Goal: Task Accomplishment & Management: Complete application form

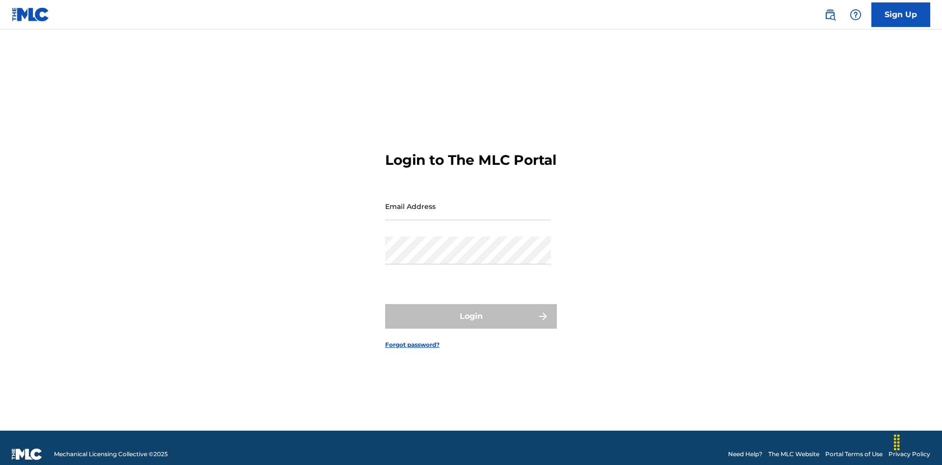
scroll to position [13, 0]
click at [468, 202] on input "Email Address" at bounding box center [468, 206] width 166 height 28
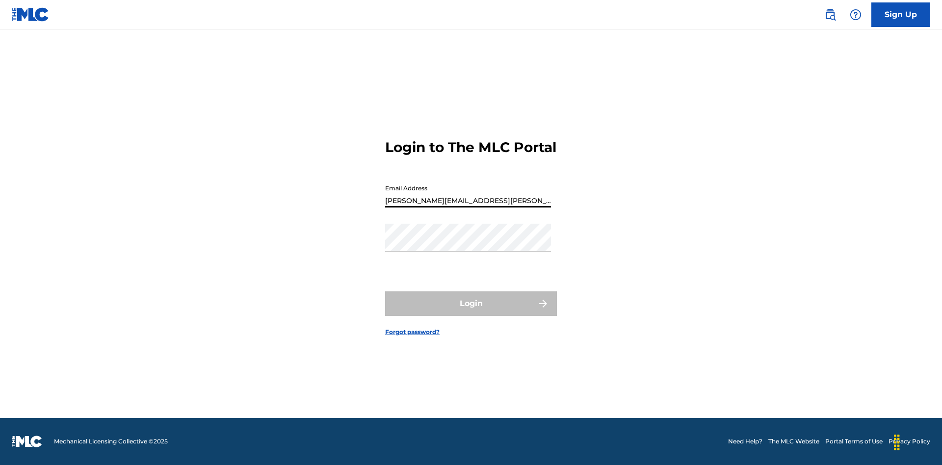
type input "[PERSON_NAME][EMAIL_ADDRESS][PERSON_NAME][DOMAIN_NAME]"
click at [471, 312] on button "Login" at bounding box center [471, 303] width 172 height 25
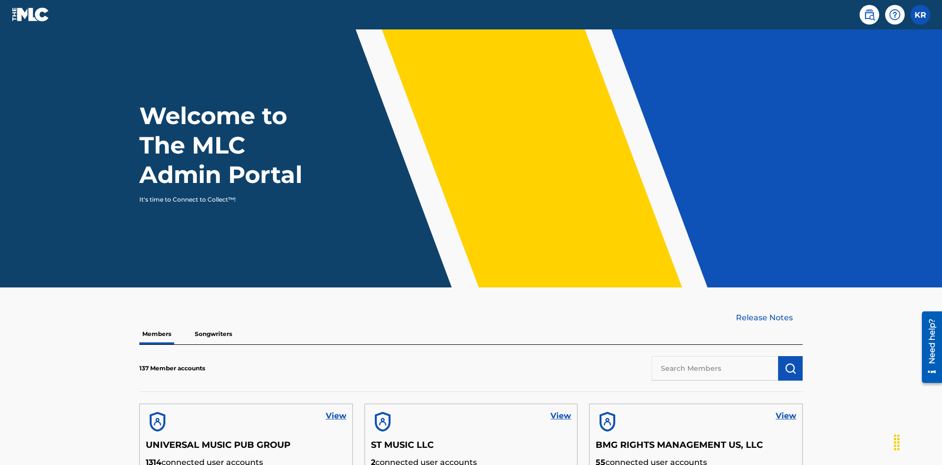
click at [715, 356] on input "text" at bounding box center [714, 368] width 127 height 25
click at [790, 362] on img "submit" at bounding box center [790, 368] width 12 height 12
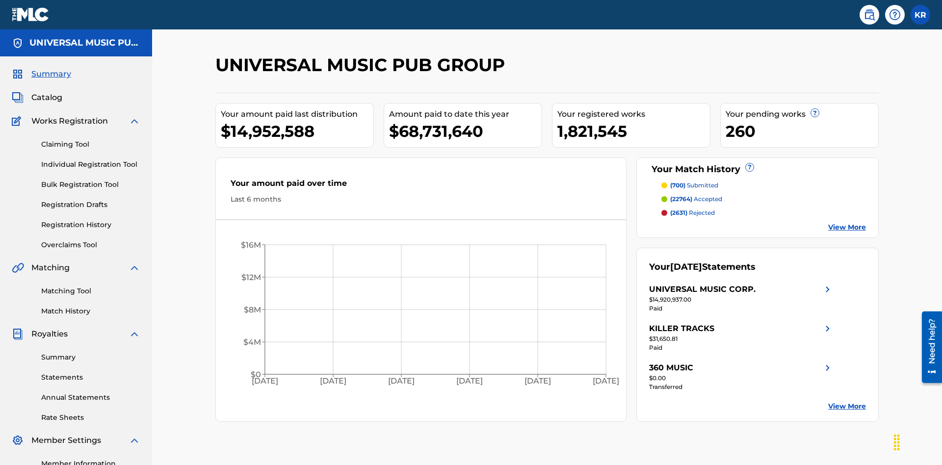
click at [91, 159] on link "Individual Registration Tool" at bounding box center [90, 164] width 99 height 10
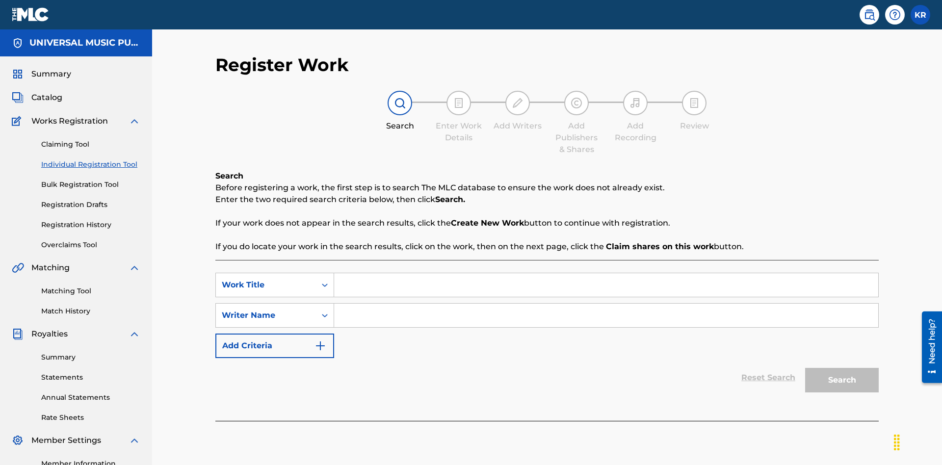
click at [606, 273] on input "Search Form" at bounding box center [606, 285] width 544 height 24
type input "My Favorite Dummy Music Work"
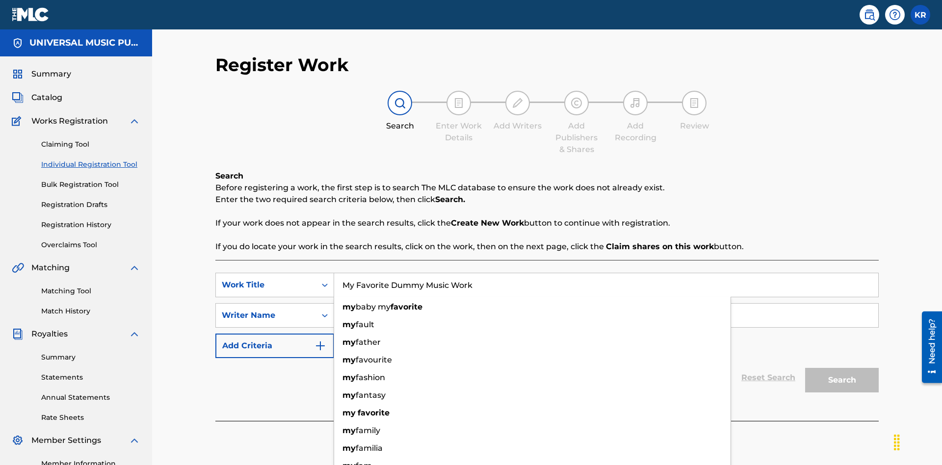
click at [606, 304] on input "Search Form" at bounding box center [606, 316] width 544 height 24
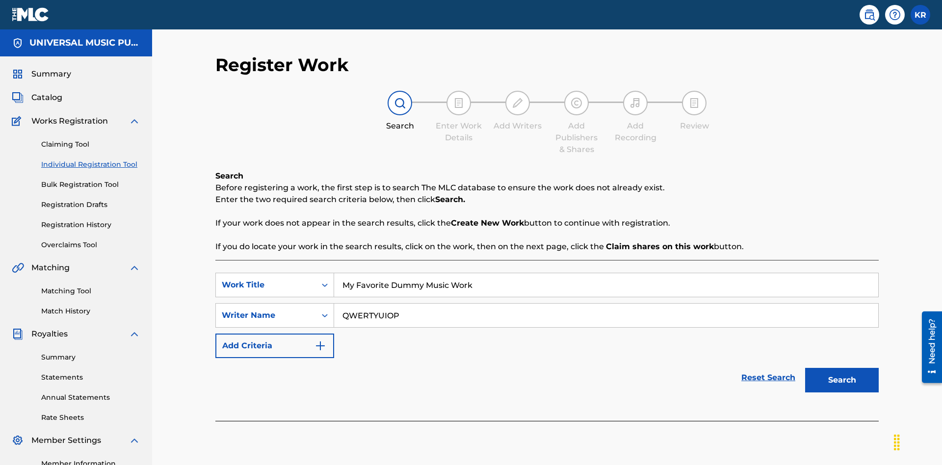
click at [842, 368] on button "Search" at bounding box center [842, 380] width 74 height 25
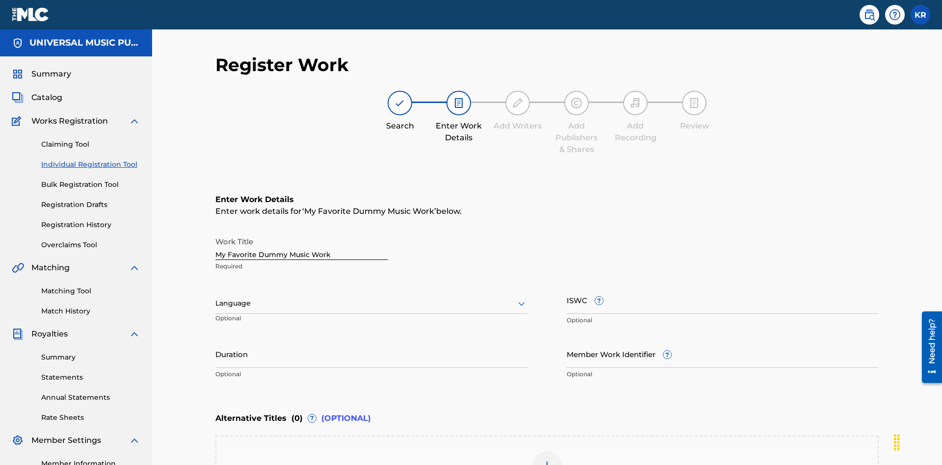
click at [371, 340] on input "Duration" at bounding box center [371, 354] width 312 height 28
click at [371, 340] on input "0" at bounding box center [371, 354] width 312 height 28
type input "00:00"
click at [521, 298] on icon at bounding box center [521, 304] width 12 height 12
click at [371, 336] on div "Spanish" at bounding box center [371, 347] width 311 height 22
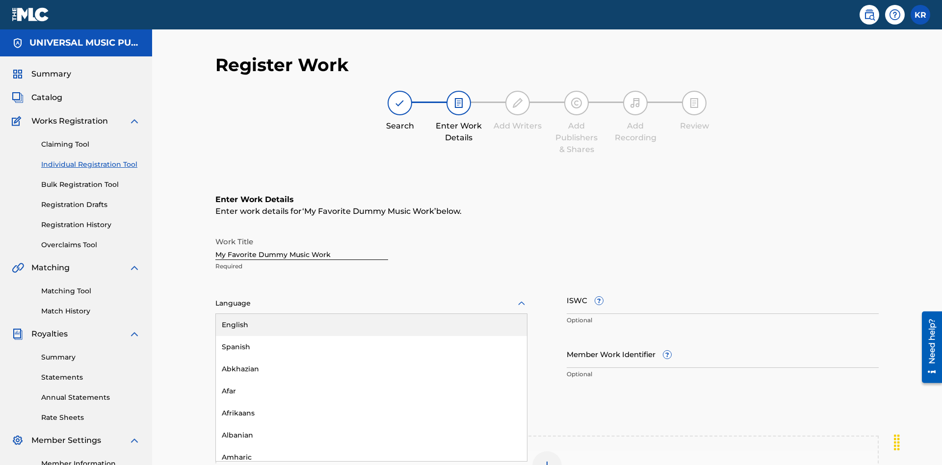
click at [722, 340] on input "Member Work Identifier ?" at bounding box center [722, 354] width 312 height 28
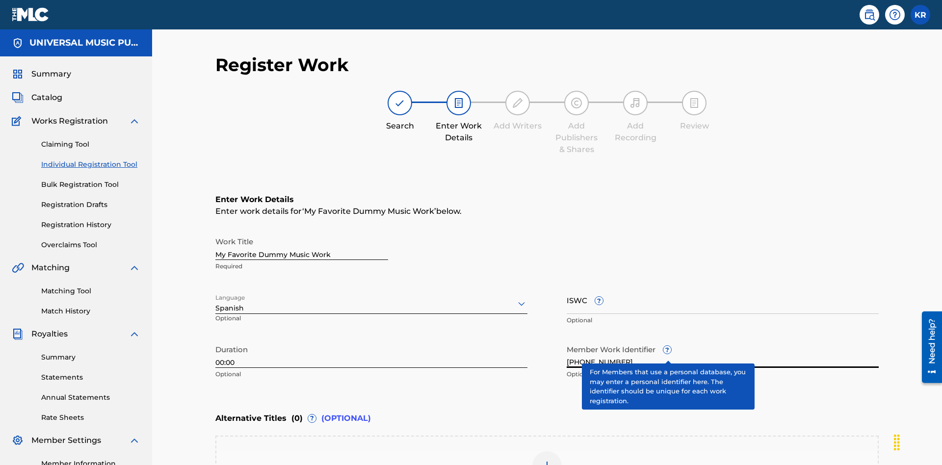
type input "[PHONE_NUMBER]"
click at [722, 286] on input "ISWC ?" at bounding box center [722, 300] width 312 height 28
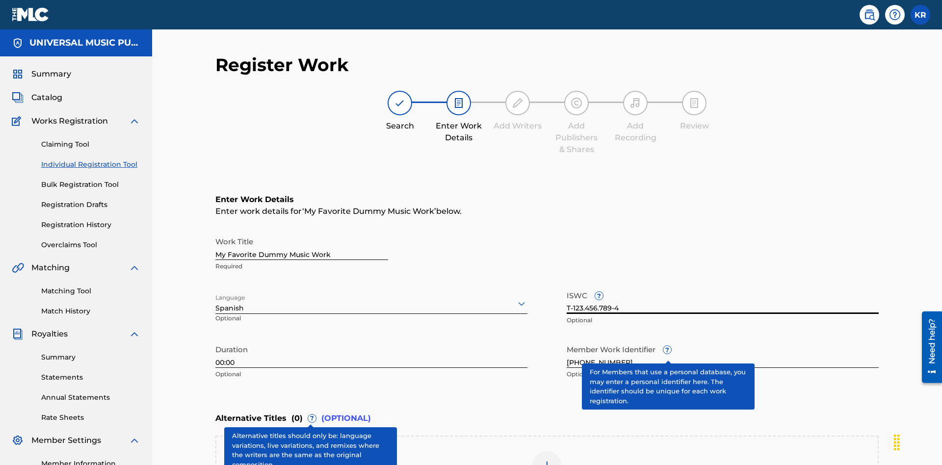
type input "T-123.456.789-4"
click at [547, 460] on img at bounding box center [547, 466] width 12 height 12
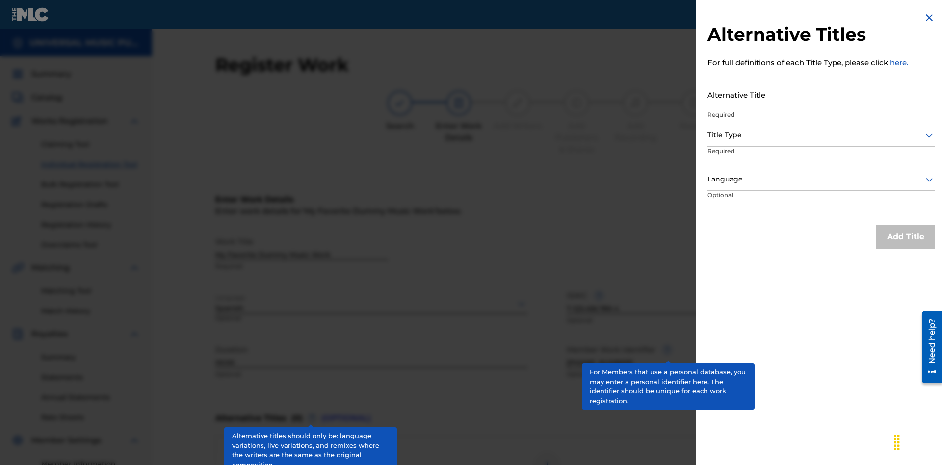
click at [821, 94] on input "Alternative Title" at bounding box center [821, 94] width 228 height 28
click at [821, 135] on div at bounding box center [821, 135] width 228 height 12
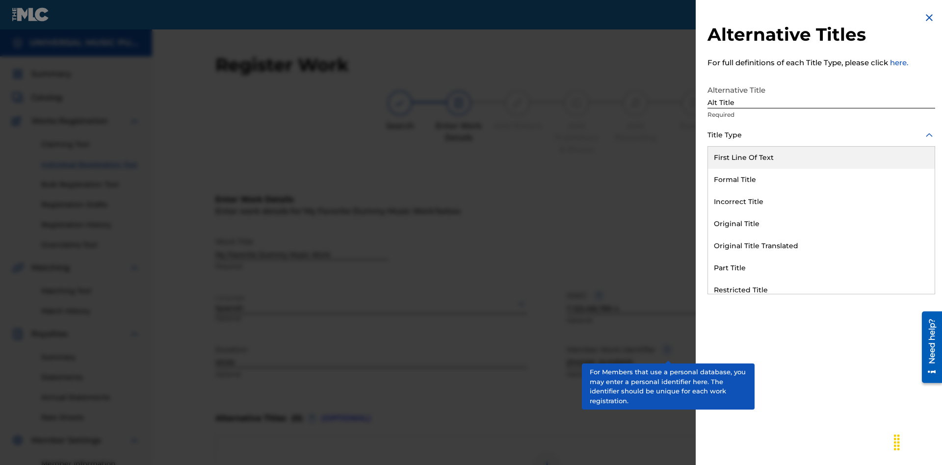
click at [821, 224] on div "Original Title" at bounding box center [821, 224] width 227 height 22
click at [821, 179] on div at bounding box center [821, 179] width 228 height 12
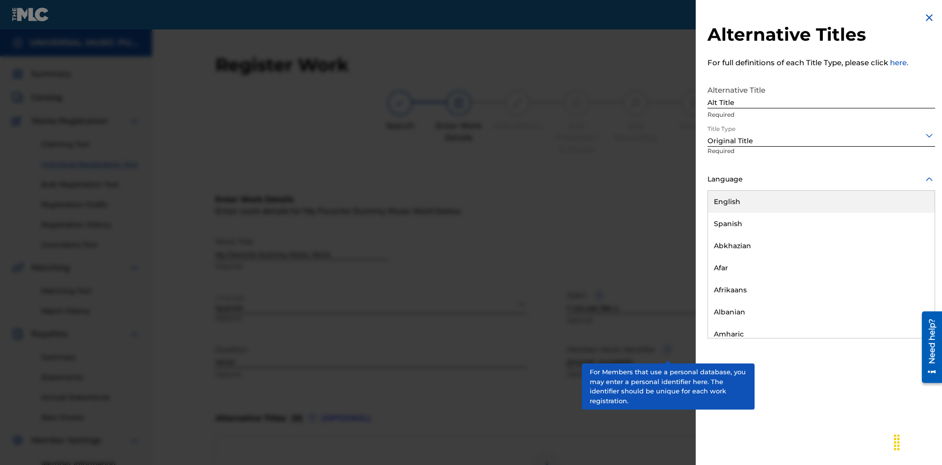
click at [905, 236] on button "Add Title" at bounding box center [905, 237] width 59 height 25
click at [547, 451] on div at bounding box center [546, 465] width 29 height 29
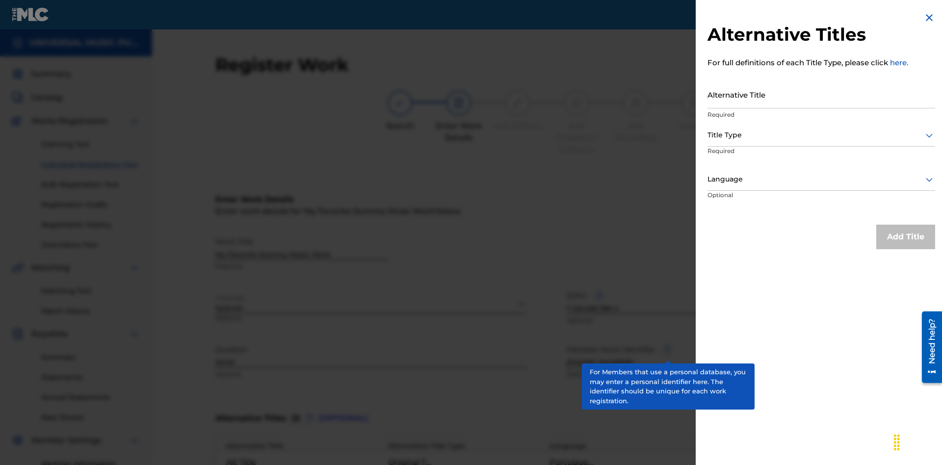
click at [821, 94] on input "Alternative Title" at bounding box center [821, 94] width 228 height 28
type input "New Title"
click at [821, 135] on div at bounding box center [821, 135] width 228 height 12
click at [821, 179] on div at bounding box center [821, 179] width 228 height 12
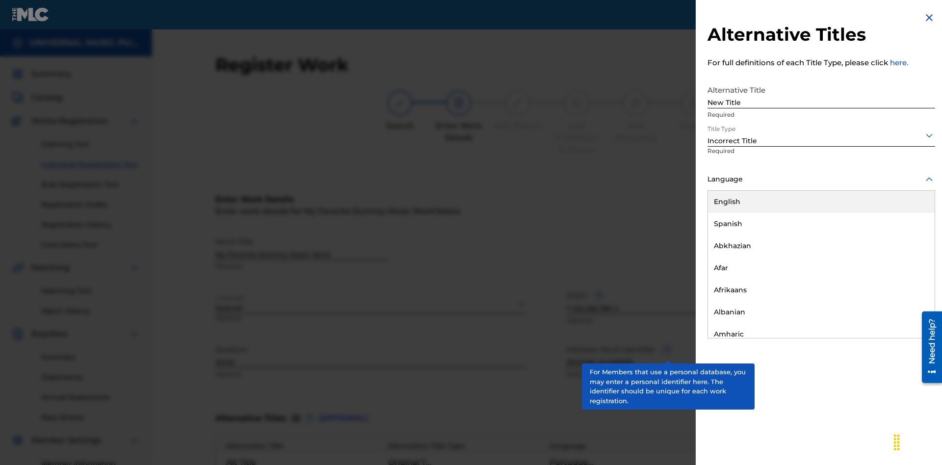
click at [821, 202] on div "English" at bounding box center [821, 202] width 227 height 22
click at [905, 236] on button "Add Title" at bounding box center [905, 237] width 59 height 25
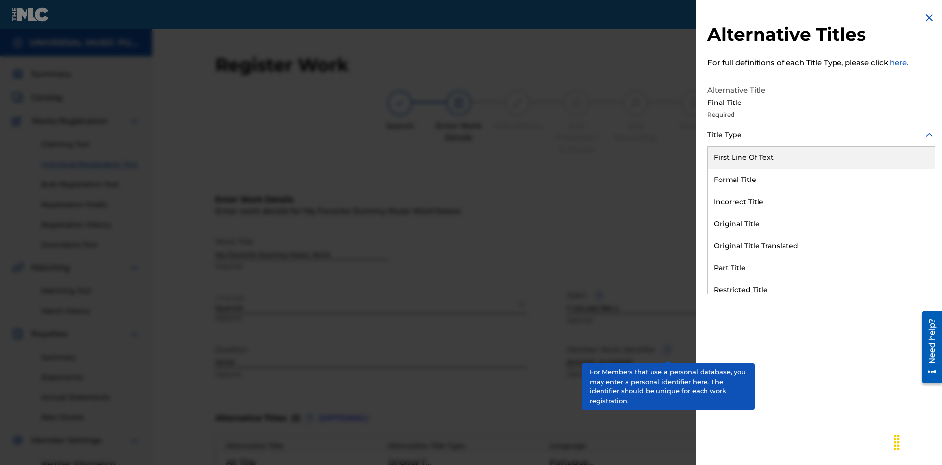
click at [821, 268] on div "Part Title" at bounding box center [821, 268] width 227 height 22
click at [821, 179] on div at bounding box center [821, 179] width 228 height 12
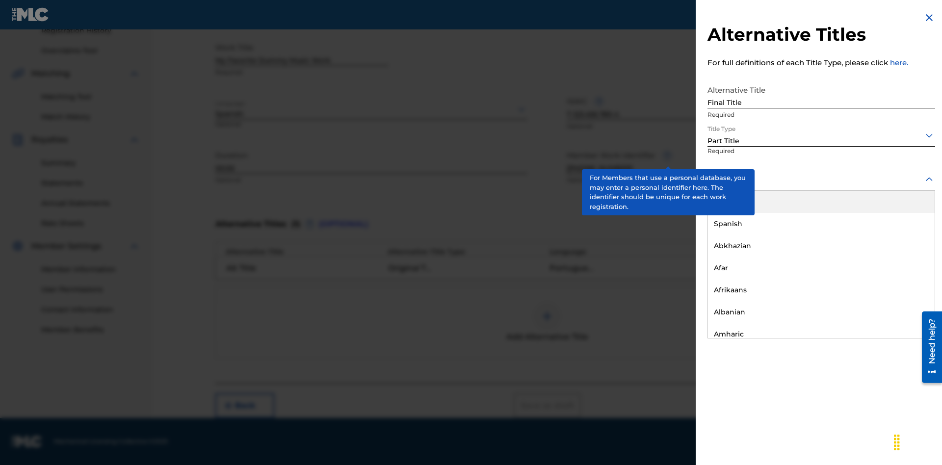
click at [905, 236] on button "Add Title" at bounding box center [905, 237] width 59 height 25
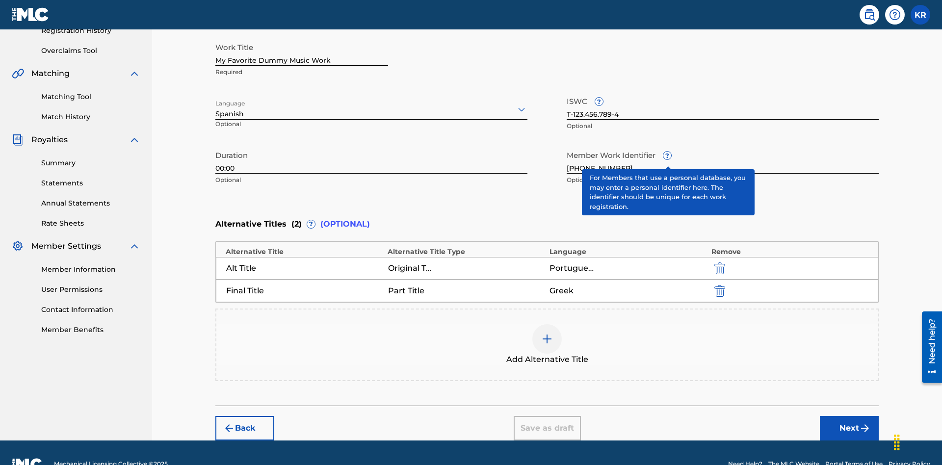
click at [849, 416] on button "Next" at bounding box center [849, 428] width 59 height 25
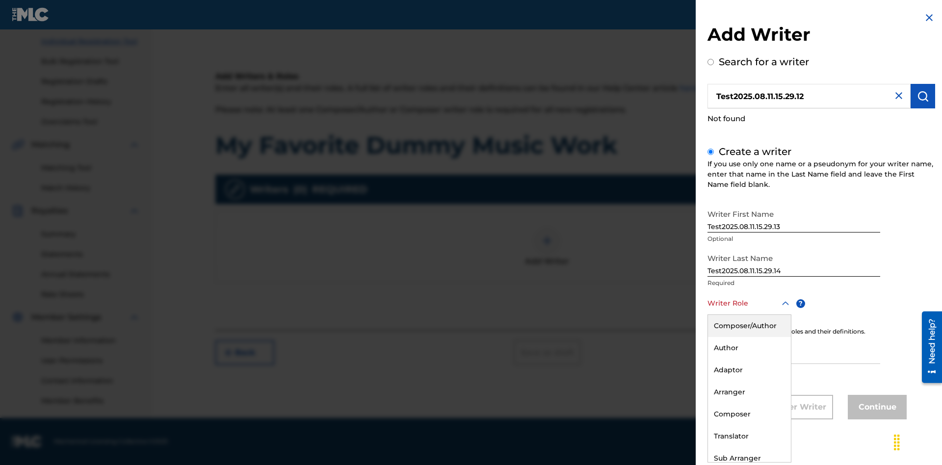
click at [748, 348] on div "Author" at bounding box center [749, 348] width 83 height 22
click at [794, 351] on input "IPI" at bounding box center [793, 350] width 173 height 28
click at [875, 408] on button "Continue" at bounding box center [877, 407] width 59 height 25
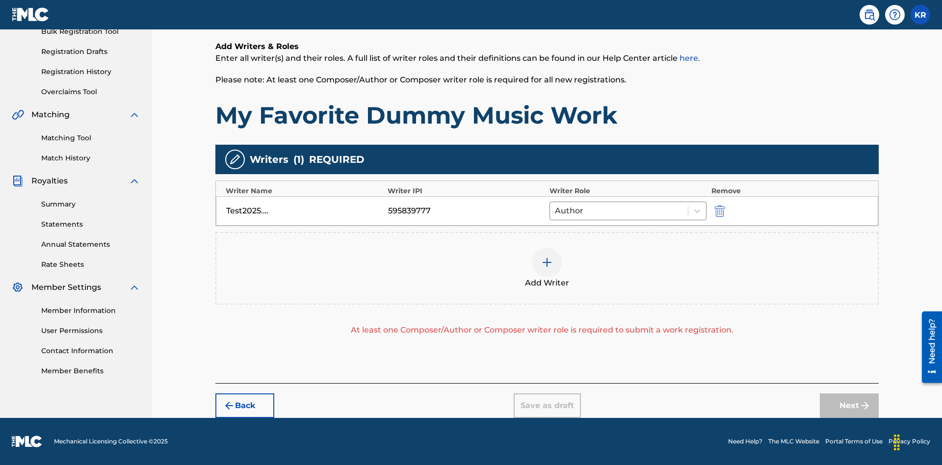
click at [718, 210] on img "submit" at bounding box center [719, 211] width 11 height 12
click at [547, 257] on img at bounding box center [547, 263] width 12 height 12
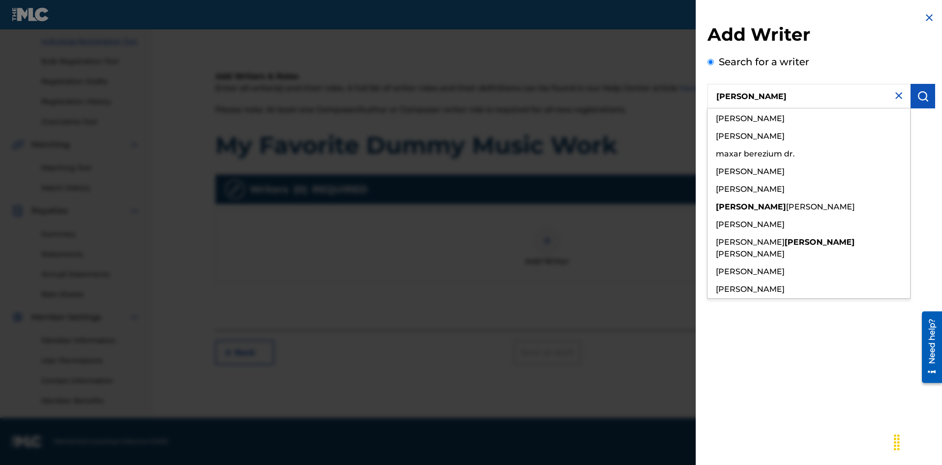
type input "[PERSON_NAME]"
click at [923, 96] on img "submit" at bounding box center [923, 96] width 12 height 12
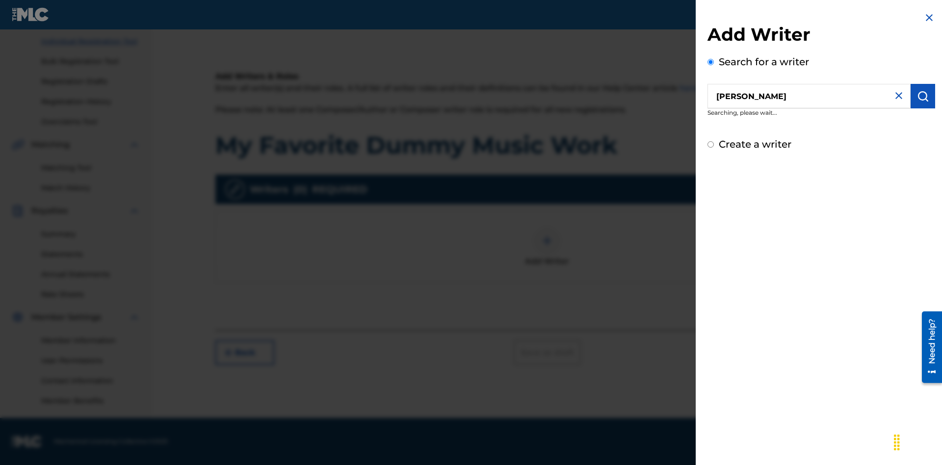
click at [711, 148] on input "Create a writer" at bounding box center [710, 144] width 6 height 6
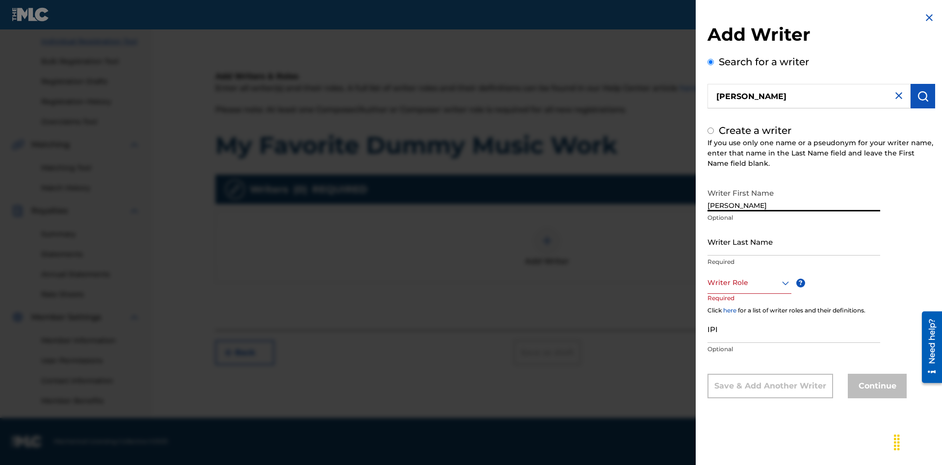
click at [794, 241] on input "Writer Last Name" at bounding box center [793, 242] width 173 height 28
click at [794, 329] on input "IPI" at bounding box center [793, 329] width 173 height 28
click at [748, 283] on div at bounding box center [749, 283] width 84 height 12
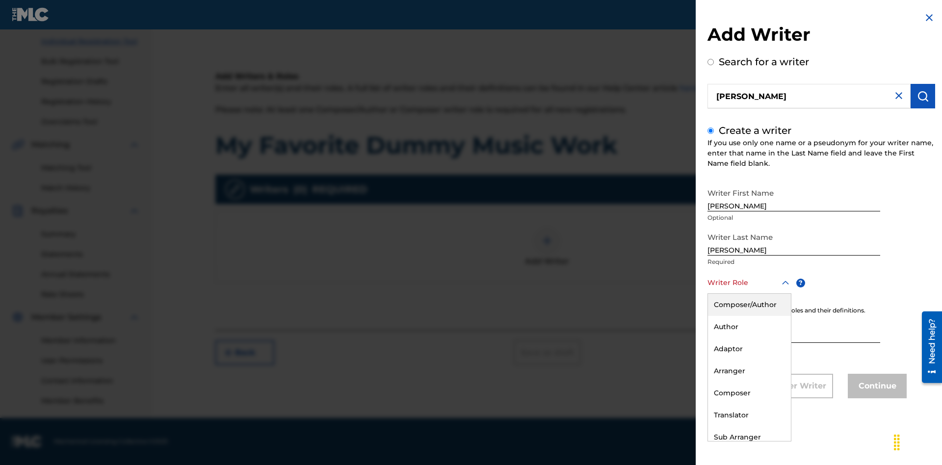
click at [748, 393] on div "Composer" at bounding box center [749, 393] width 83 height 22
click at [875, 387] on button "Continue" at bounding box center [877, 386] width 59 height 25
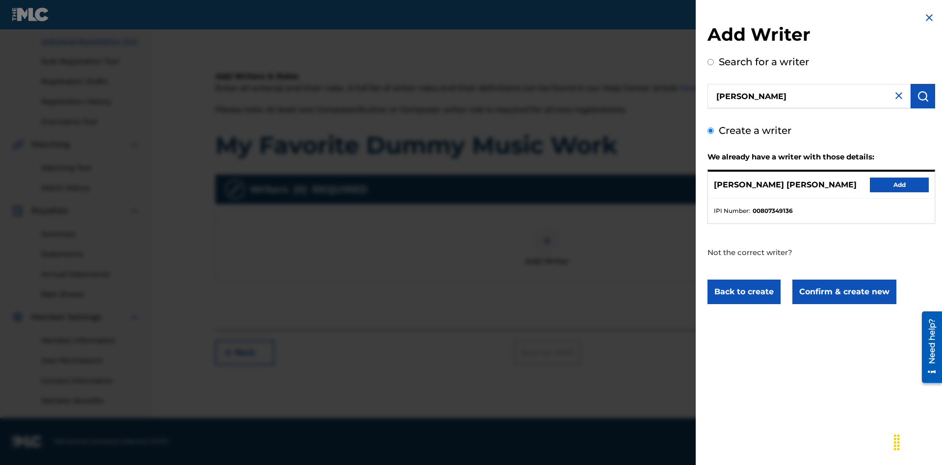
click at [843, 292] on button "Confirm & create new" at bounding box center [844, 292] width 104 height 25
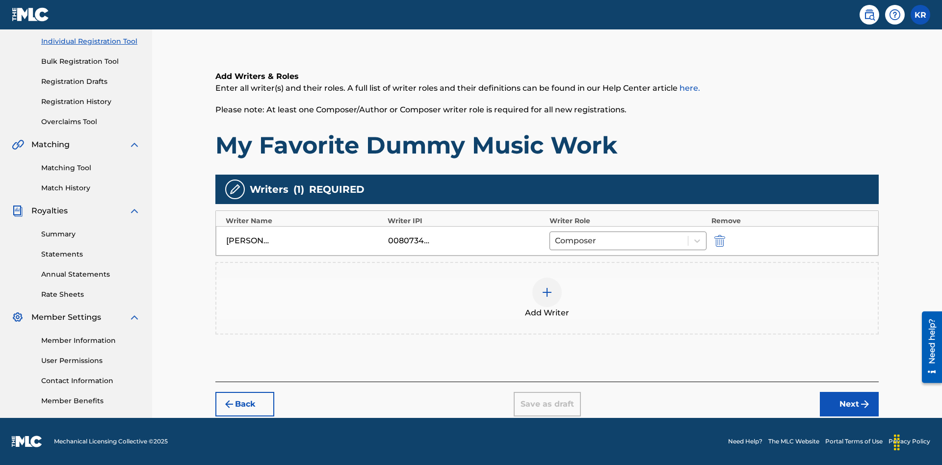
click at [547, 298] on div at bounding box center [546, 292] width 29 height 29
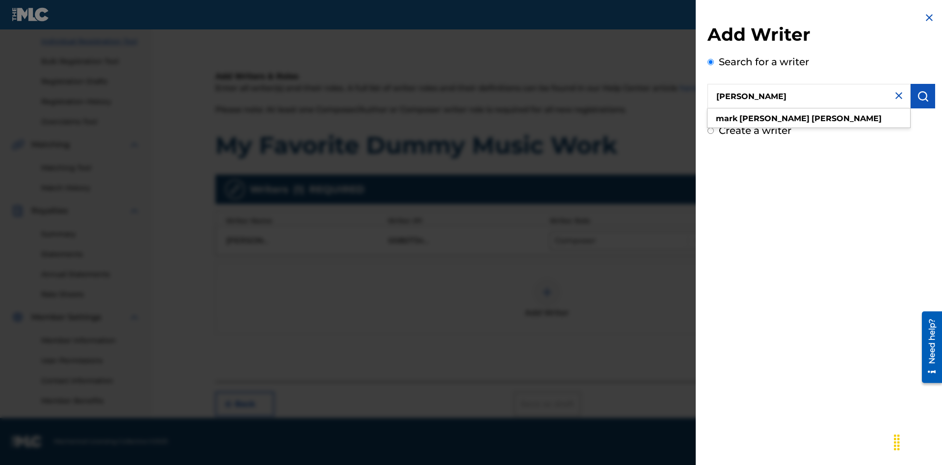
click at [923, 96] on img "submit" at bounding box center [923, 96] width 12 height 12
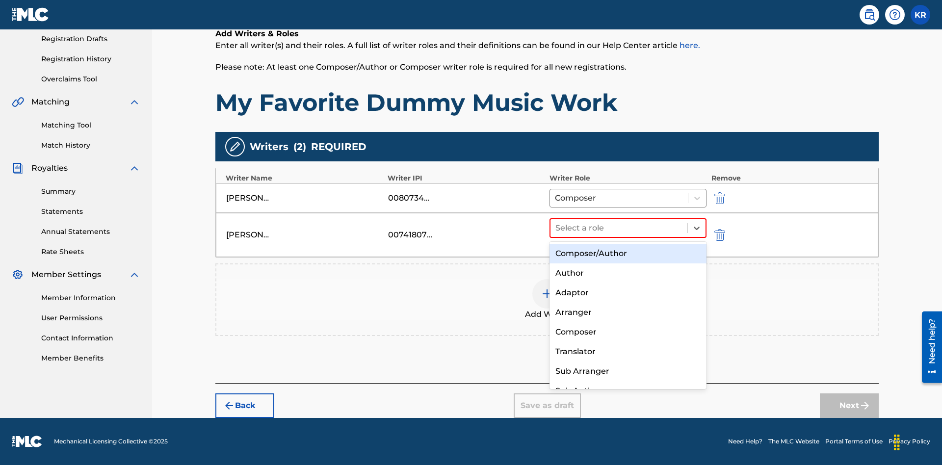
click at [627, 351] on div "Translator" at bounding box center [627, 352] width 157 height 20
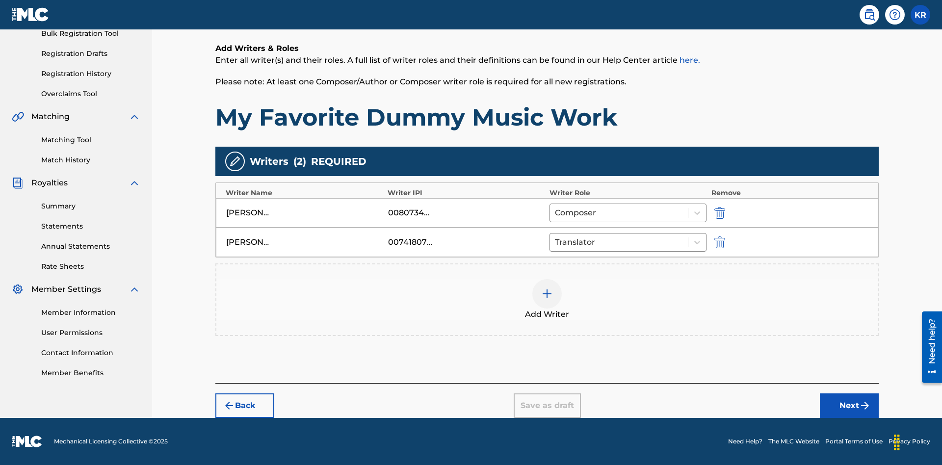
click at [547, 300] on div at bounding box center [546, 293] width 29 height 29
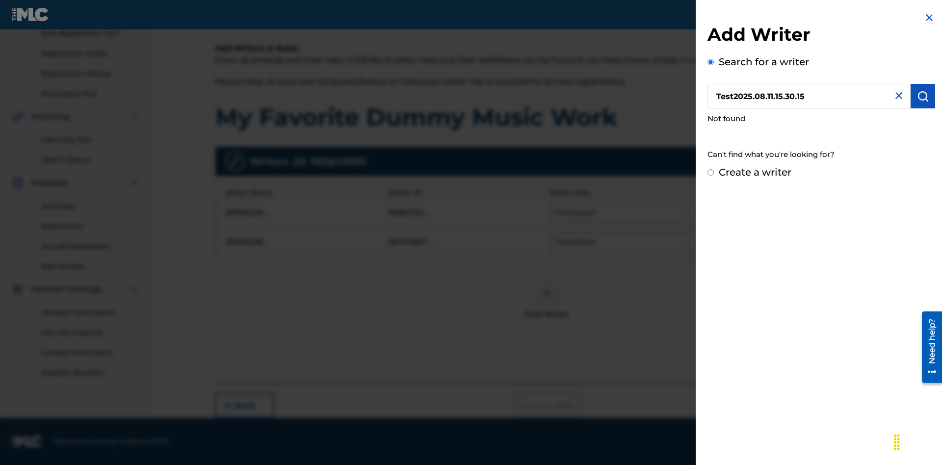
click at [711, 173] on input "Create a writer" at bounding box center [710, 172] width 6 height 6
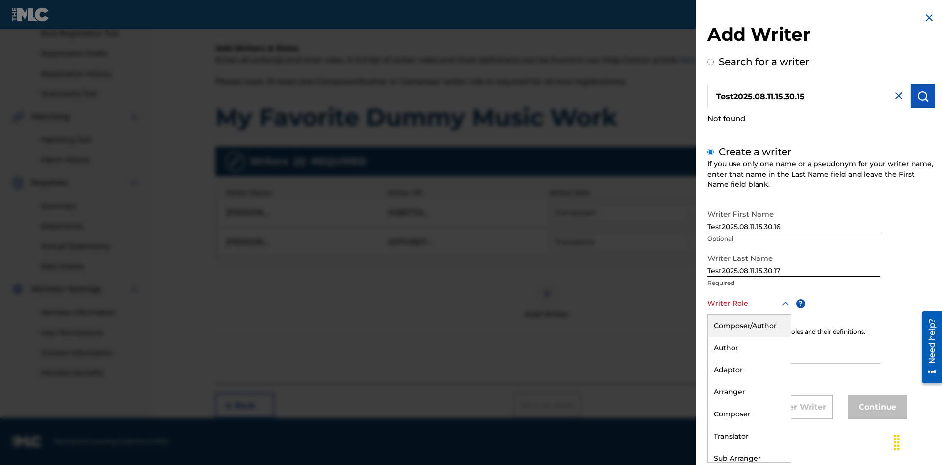
click at [748, 436] on div "Translator" at bounding box center [749, 436] width 83 height 22
click at [794, 351] on input "IPI" at bounding box center [793, 350] width 173 height 28
click at [875, 408] on button "Continue" at bounding box center [877, 407] width 59 height 25
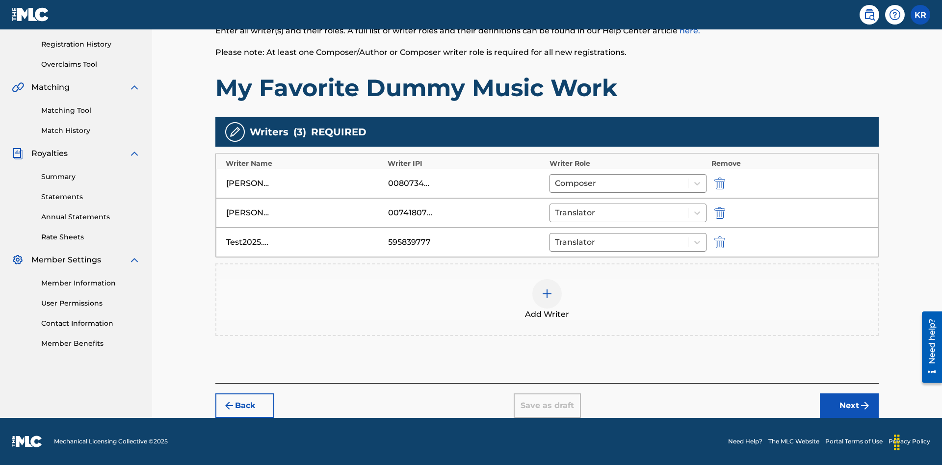
click at [849, 406] on button "Next" at bounding box center [849, 405] width 59 height 25
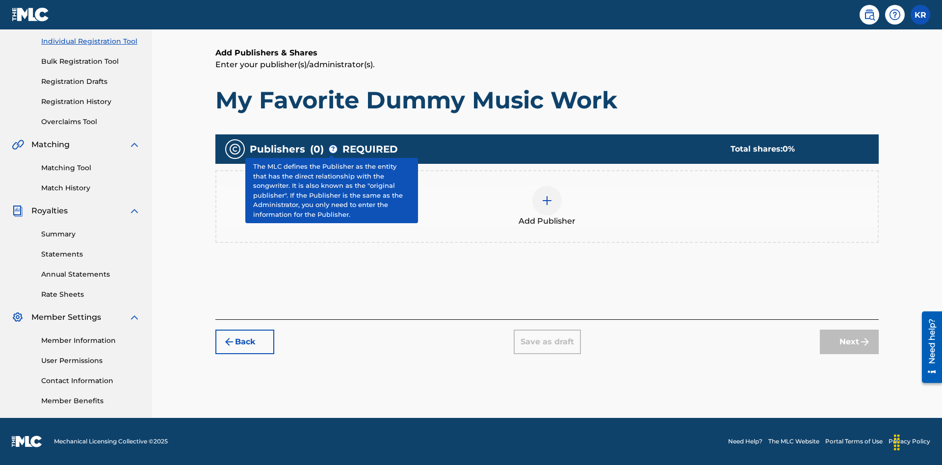
click at [547, 200] on img at bounding box center [547, 201] width 12 height 12
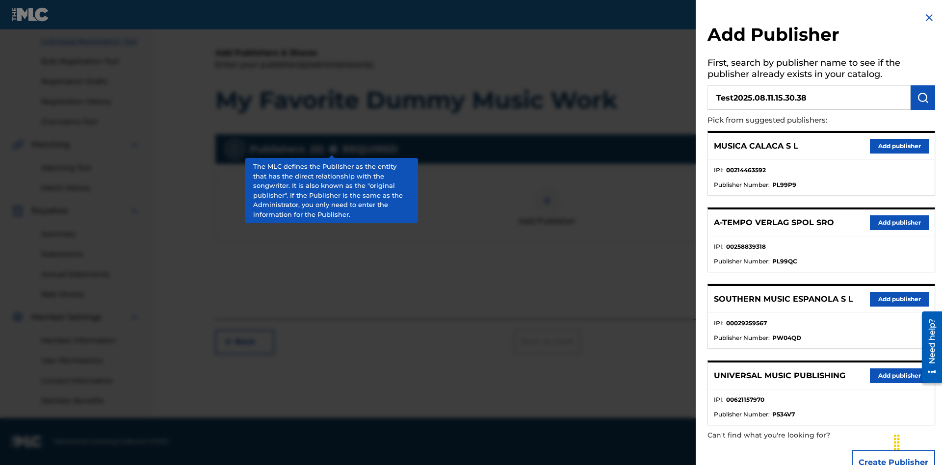
type input "Test2025.08.11.15.30.38"
click at [923, 98] on img "submit" at bounding box center [923, 98] width 12 height 12
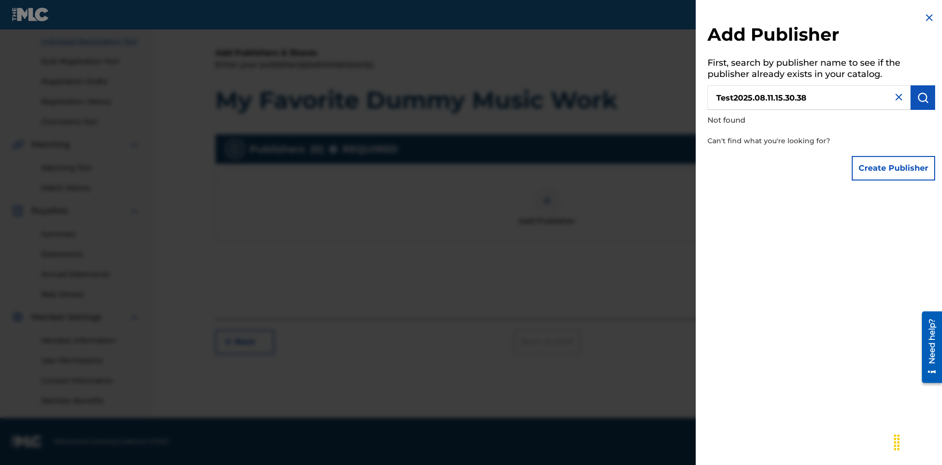
click at [894, 168] on button "Create Publisher" at bounding box center [892, 168] width 83 height 25
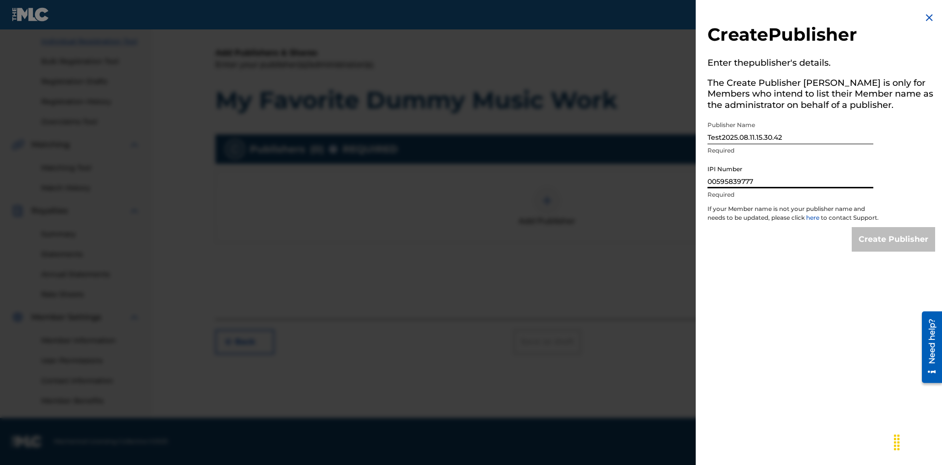
click at [894, 248] on input "Create Publisher" at bounding box center [892, 239] width 83 height 25
click at [894, 227] on input "Create Publisher" at bounding box center [892, 239] width 83 height 25
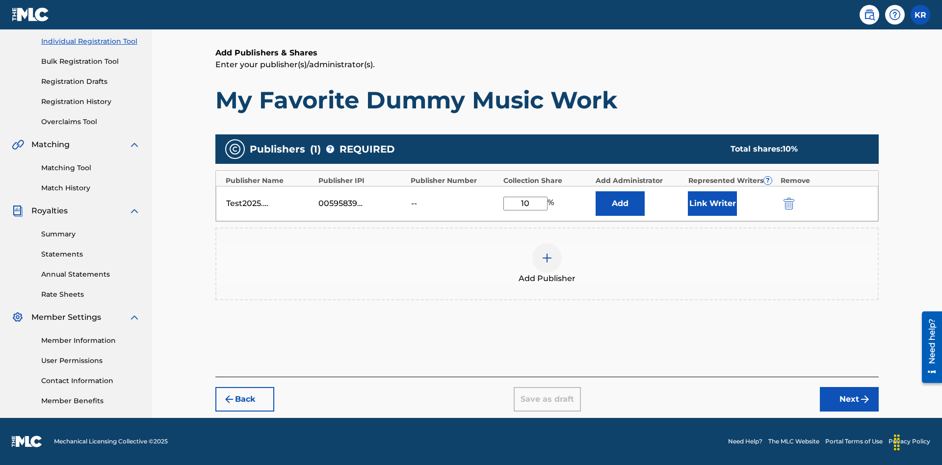
type input "10"
click at [712, 203] on button "Link Writer" at bounding box center [712, 203] width 49 height 25
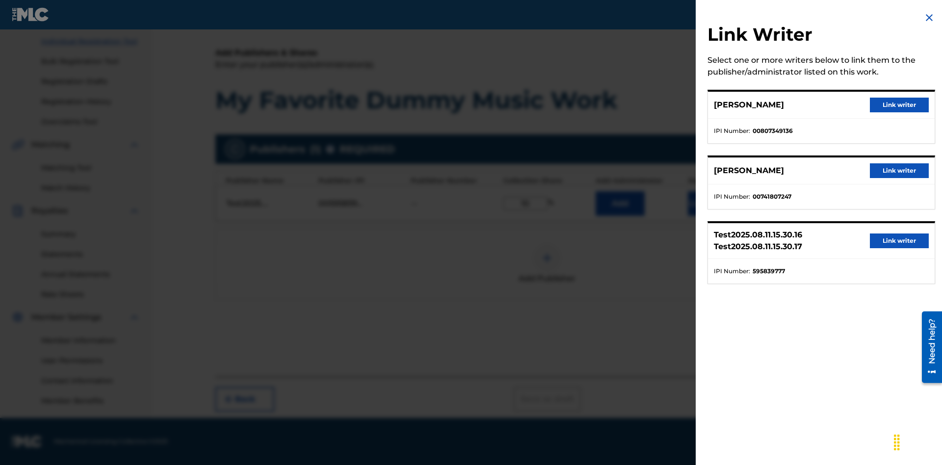
click at [899, 105] on button "Link writer" at bounding box center [899, 105] width 59 height 15
click at [712, 209] on button "Link Writer" at bounding box center [712, 203] width 49 height 25
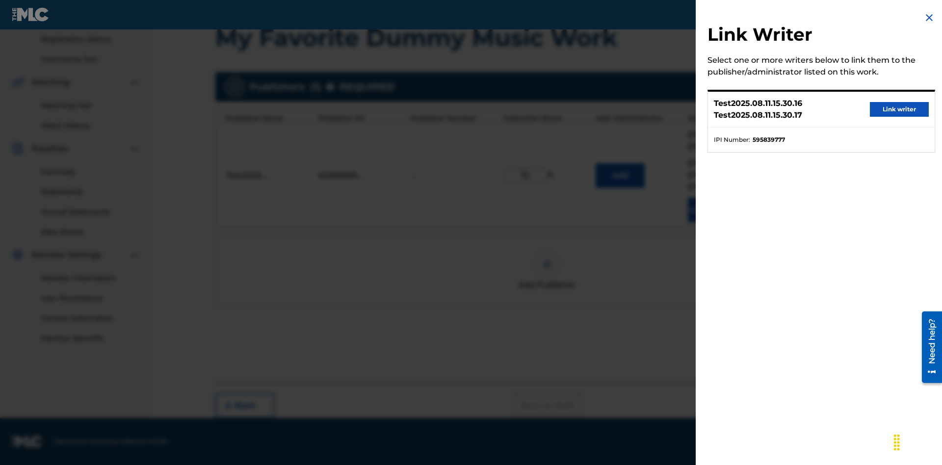
click at [899, 109] on button "Link writer" at bounding box center [899, 109] width 59 height 15
click at [712, 209] on button "Link Writer" at bounding box center [712, 210] width 49 height 25
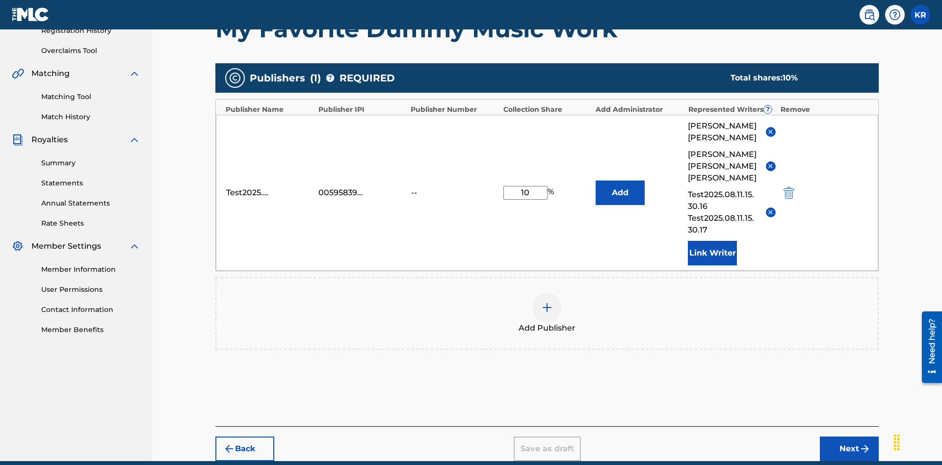
click at [547, 302] on img at bounding box center [547, 308] width 12 height 12
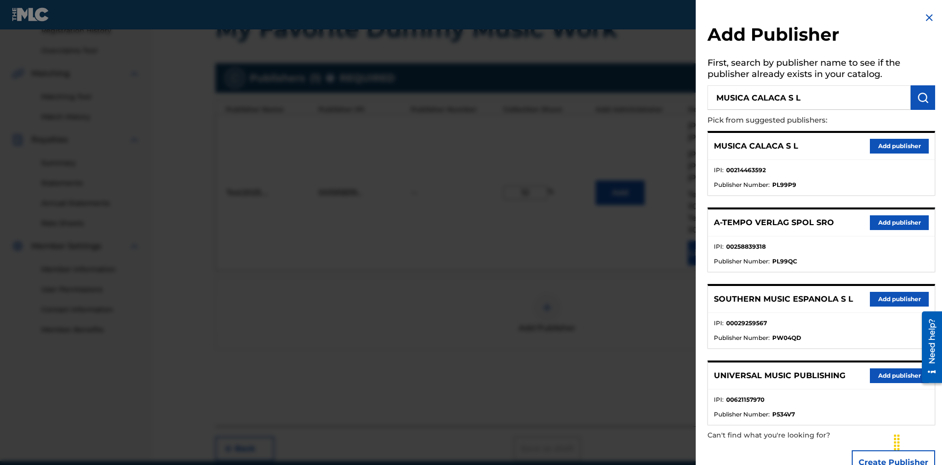
click at [923, 98] on img "submit" at bounding box center [923, 98] width 12 height 12
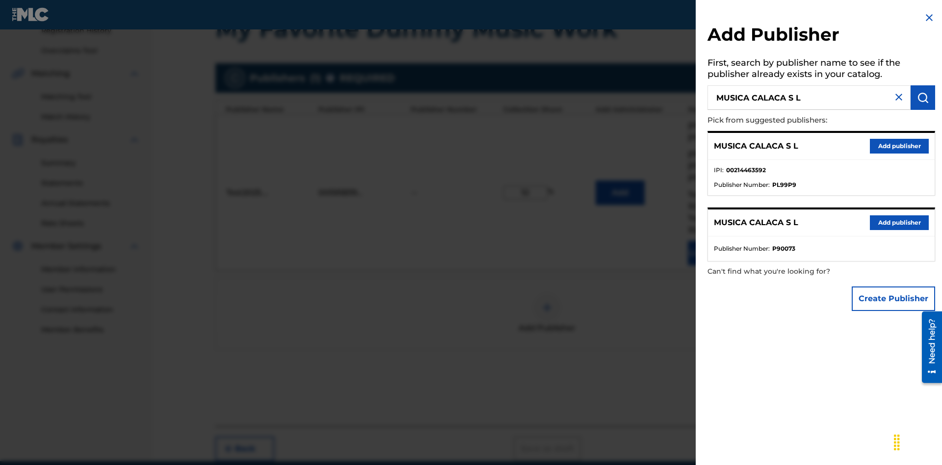
click at [894, 298] on button "Create Publisher" at bounding box center [892, 298] width 83 height 25
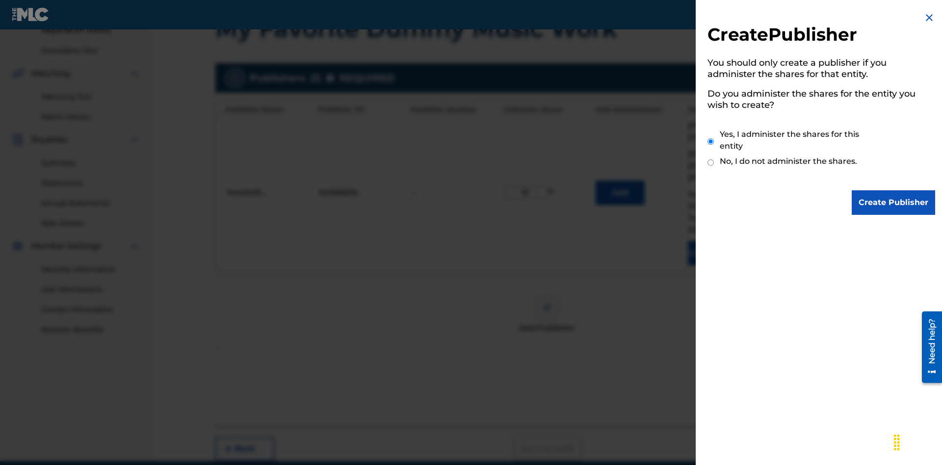
click at [711, 141] on input "Yes, I administer the shares for this entity" at bounding box center [710, 141] width 6 height 21
click at [894, 203] on input "Create Publisher" at bounding box center [892, 202] width 83 height 25
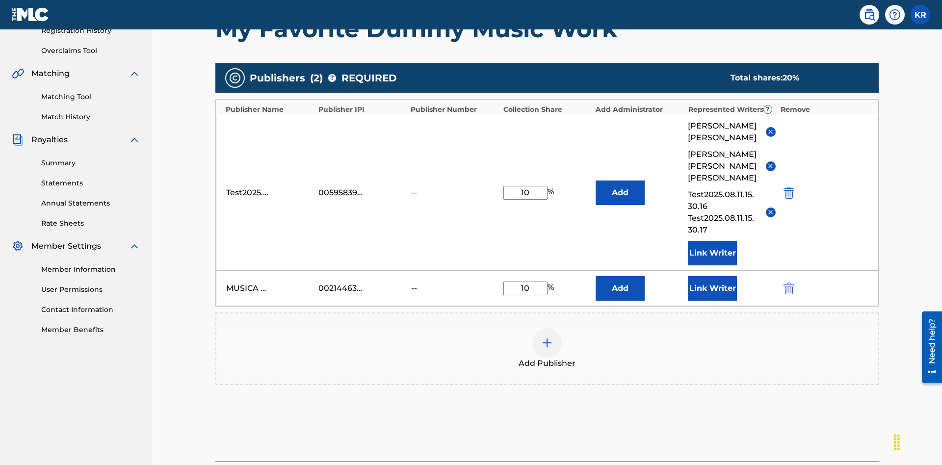
type input "10"
click at [712, 276] on button "Link Writer" at bounding box center [712, 288] width 49 height 25
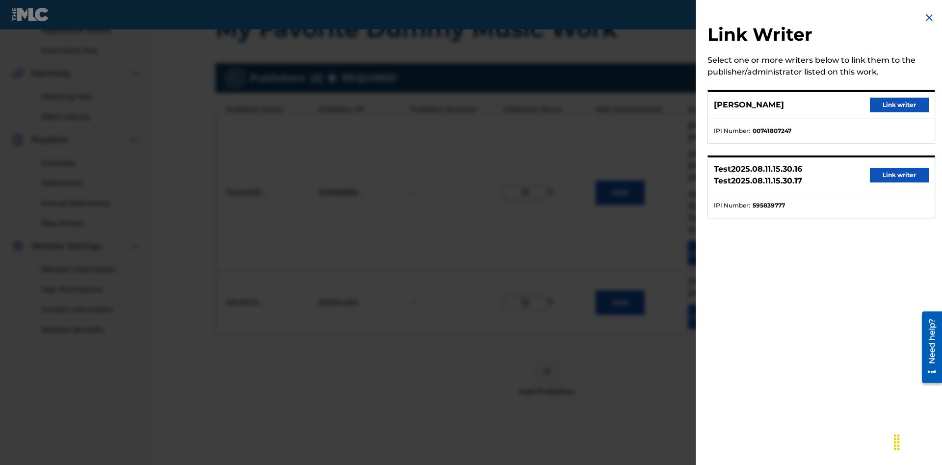
click at [899, 105] on button "Link writer" at bounding box center [899, 105] width 59 height 15
click at [712, 305] on button "Link Writer" at bounding box center [712, 317] width 49 height 25
click at [547, 365] on img at bounding box center [547, 371] width 12 height 12
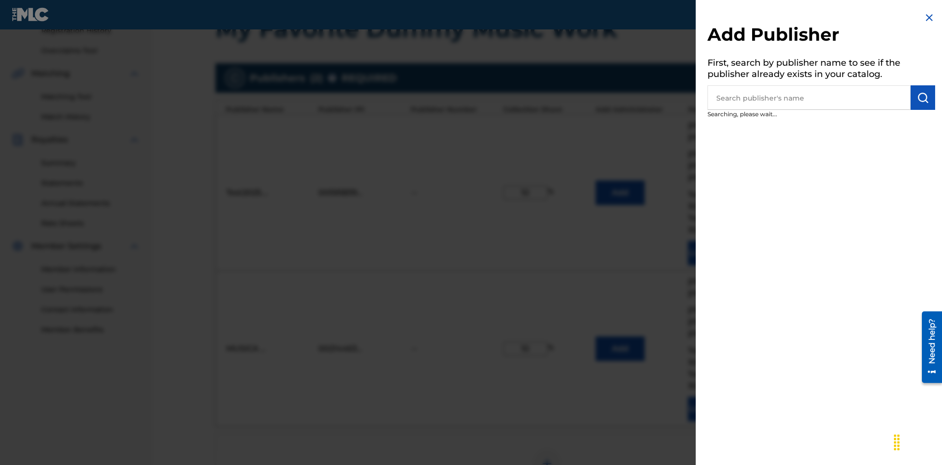
click at [809, 98] on input "text" at bounding box center [808, 97] width 203 height 25
type input "Test2025.08.11.15.31.27"
click at [923, 98] on img "submit" at bounding box center [923, 98] width 12 height 12
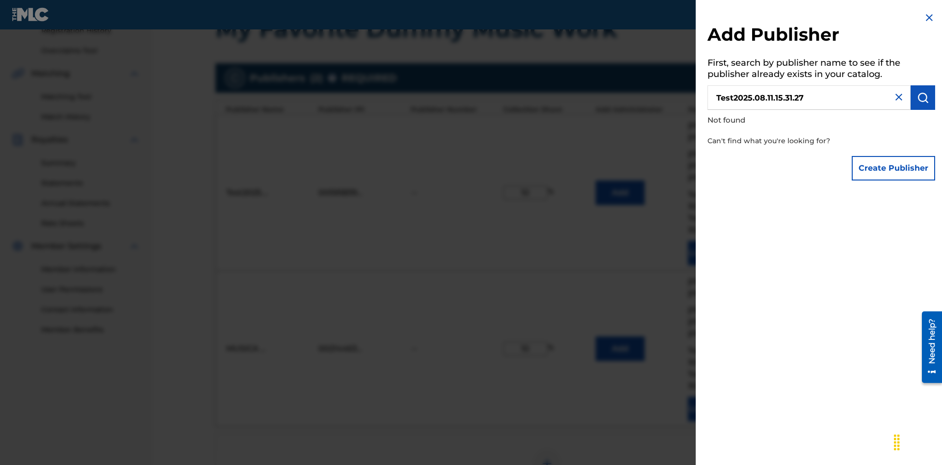
click at [894, 168] on button "Create Publisher" at bounding box center [892, 168] width 83 height 25
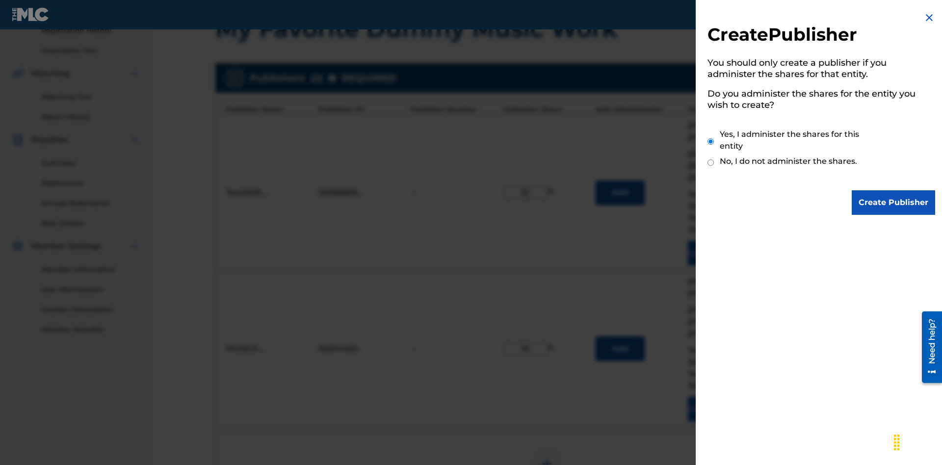
click at [711, 141] on input "Yes, I administer the shares for this entity" at bounding box center [710, 141] width 6 height 21
click at [894, 203] on input "Create Publisher" at bounding box center [892, 202] width 83 height 25
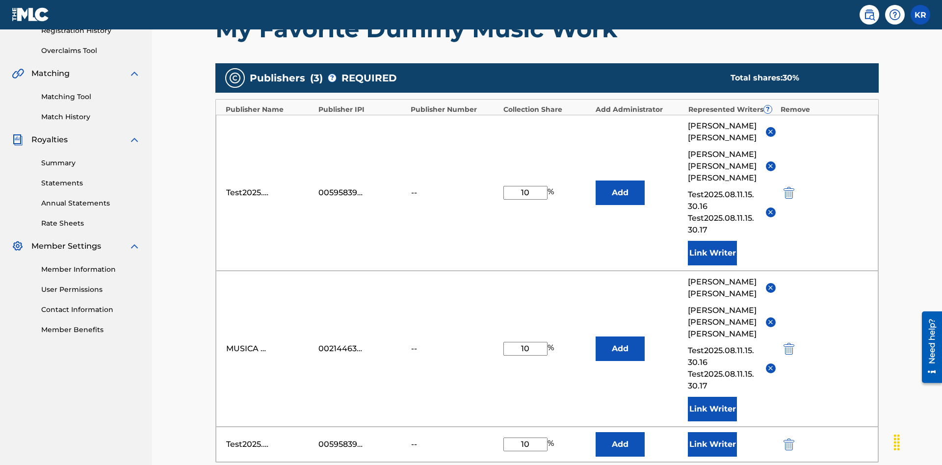
type input "10"
click at [712, 432] on button "Link Writer" at bounding box center [712, 444] width 49 height 25
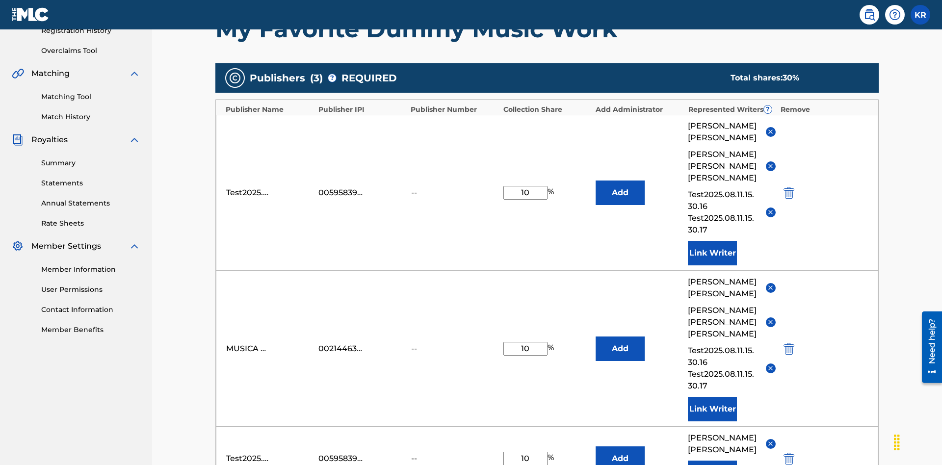
click at [712, 461] on button "Link Writer" at bounding box center [712, 473] width 49 height 25
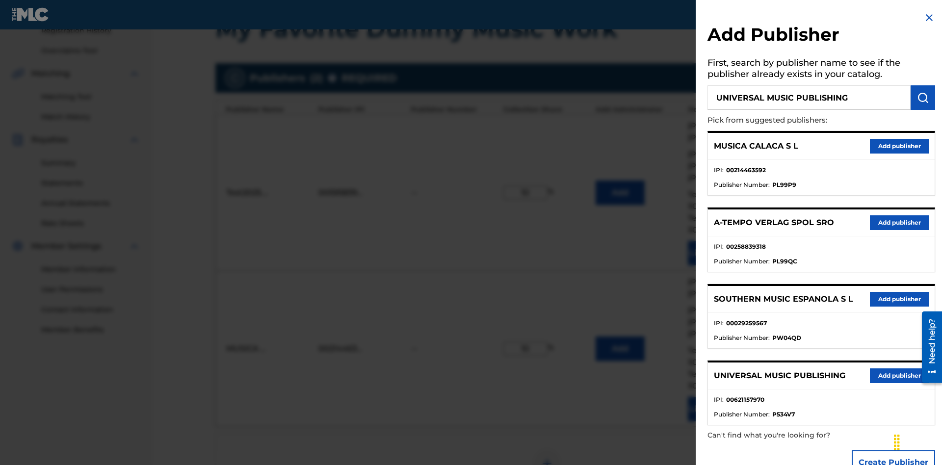
type input "UNIVERSAL MUSIC PUBLISHING"
click at [923, 98] on img "submit" at bounding box center [923, 98] width 12 height 12
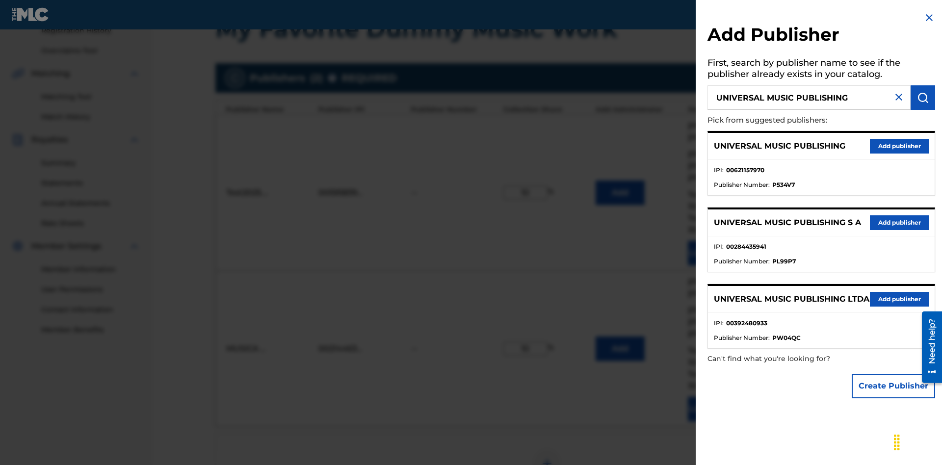
click at [899, 146] on button "Add publisher" at bounding box center [899, 146] width 59 height 15
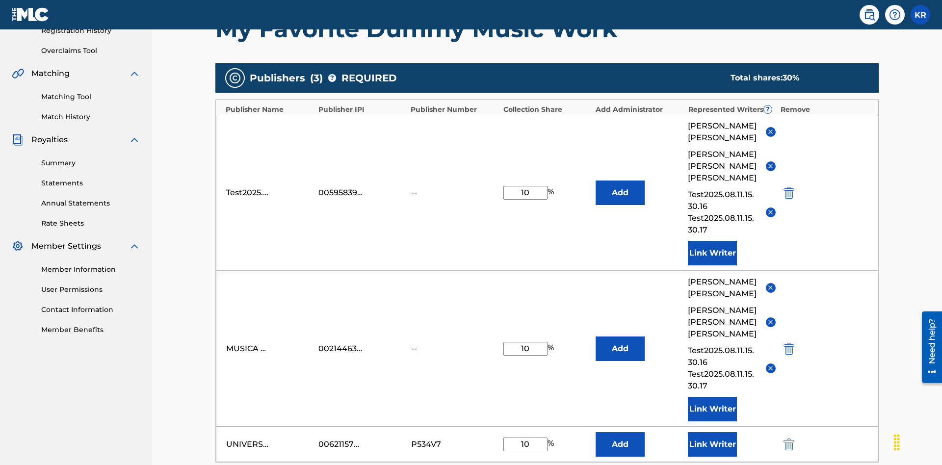
type input "10"
click at [712, 432] on button "Link Writer" at bounding box center [712, 444] width 49 height 25
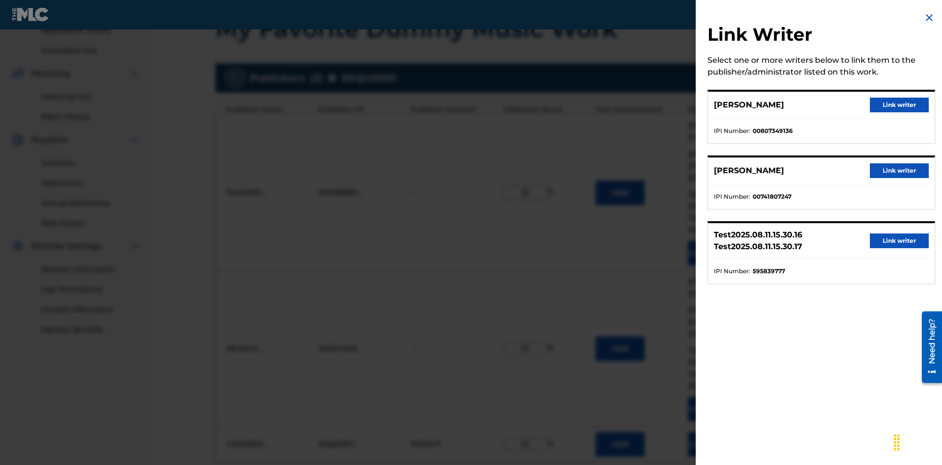
click at [899, 105] on button "Link writer" at bounding box center [899, 105] width 59 height 15
click at [712, 432] on button "Link Writer" at bounding box center [712, 444] width 49 height 25
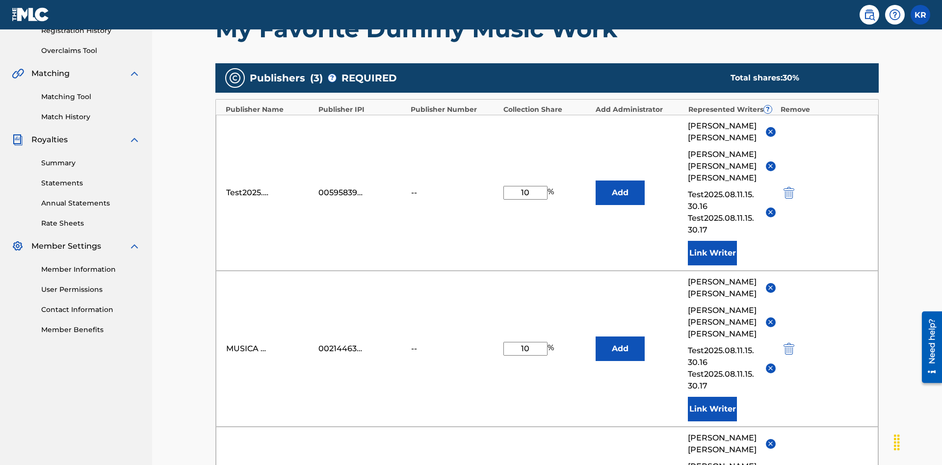
click at [620, 180] on button "Add" at bounding box center [619, 192] width 49 height 25
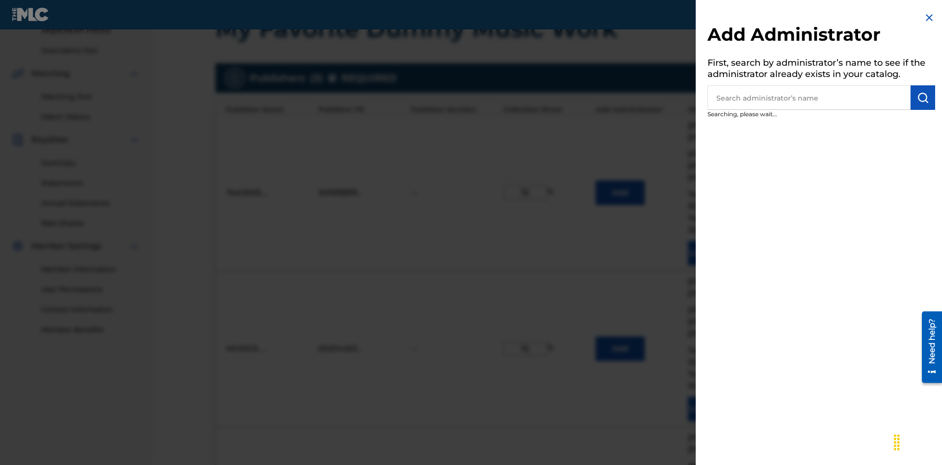
click at [809, 98] on input "text" at bounding box center [808, 97] width 203 height 25
click at [923, 98] on img "submit" at bounding box center [923, 98] width 12 height 12
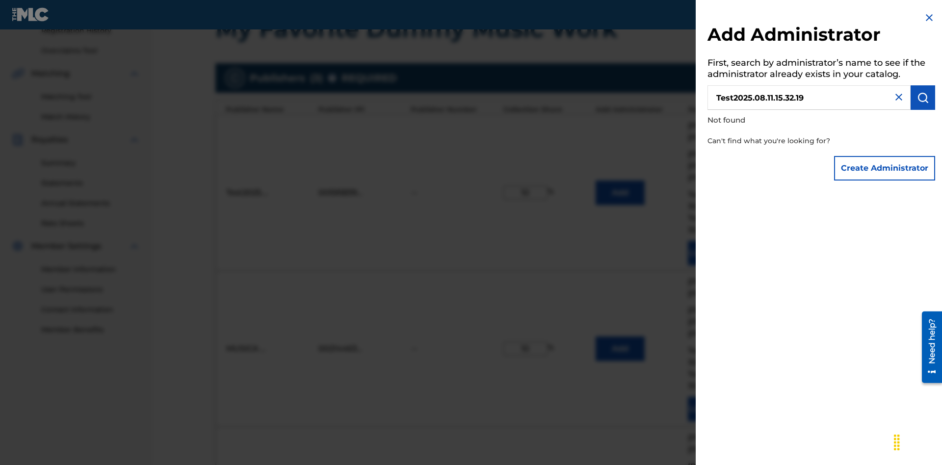
click at [885, 168] on button "Create Administrator" at bounding box center [884, 168] width 101 height 25
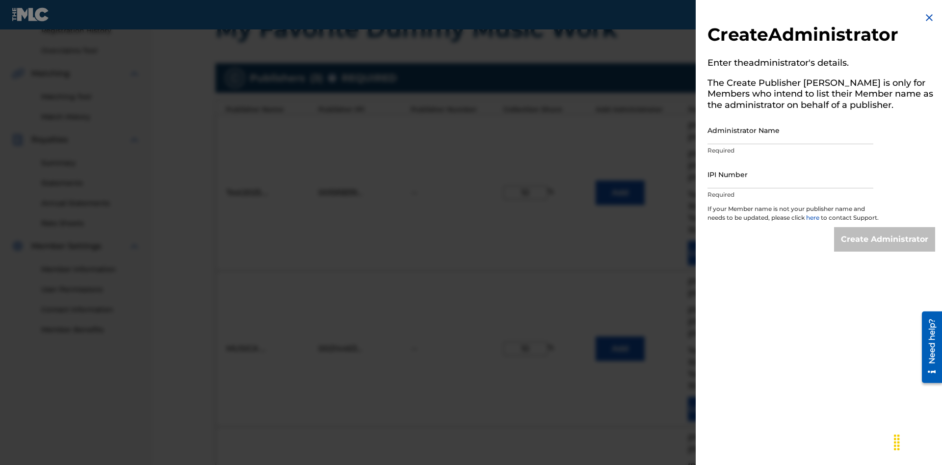
click at [790, 130] on input "Administrator Name" at bounding box center [790, 130] width 166 height 28
click at [790, 174] on input "IPI Number" at bounding box center [790, 174] width 166 height 28
click at [885, 248] on input "Create Administrator" at bounding box center [884, 239] width 101 height 25
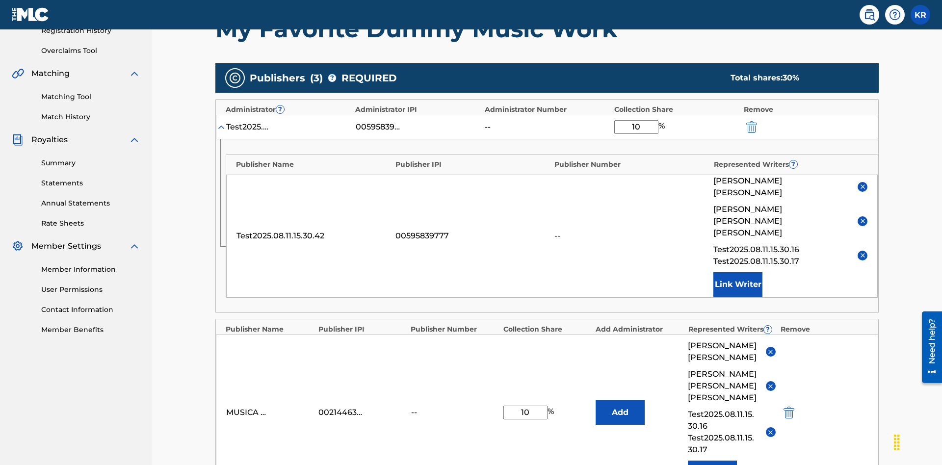
click at [750, 121] on img "submit" at bounding box center [751, 127] width 11 height 12
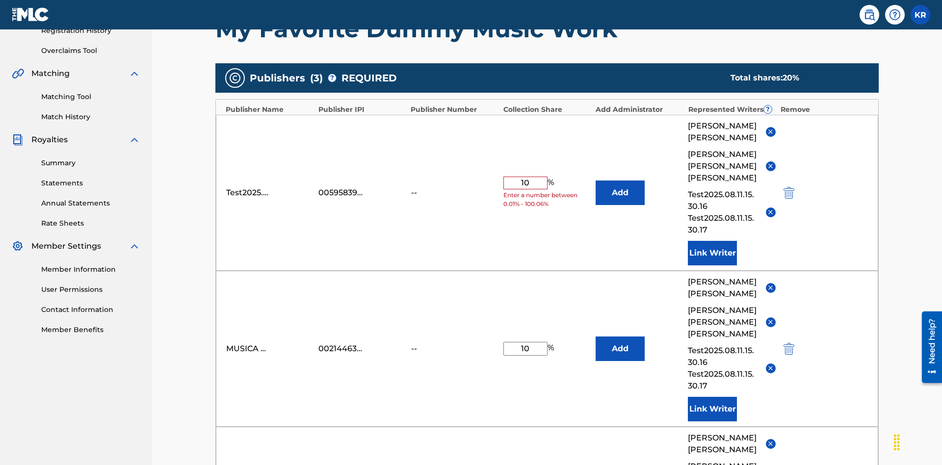
type input "10"
click at [620, 180] on button "Add" at bounding box center [619, 192] width 49 height 25
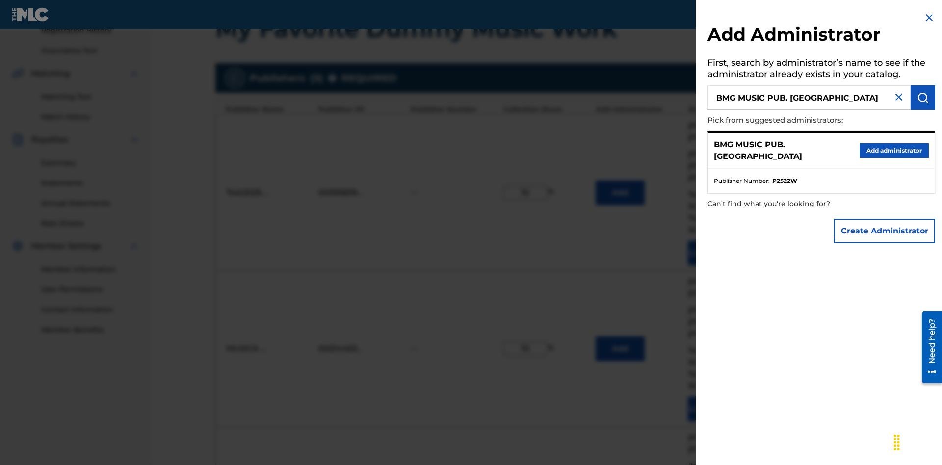
click at [885, 231] on button "Create Administrator" at bounding box center [884, 231] width 101 height 25
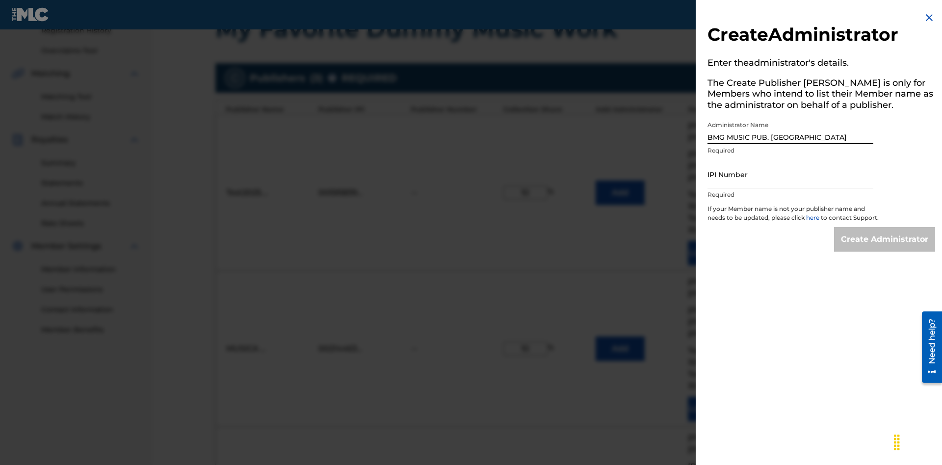
click at [790, 174] on input "IPI Number" at bounding box center [790, 174] width 166 height 28
click at [885, 248] on input "Create Administrator" at bounding box center [884, 239] width 101 height 25
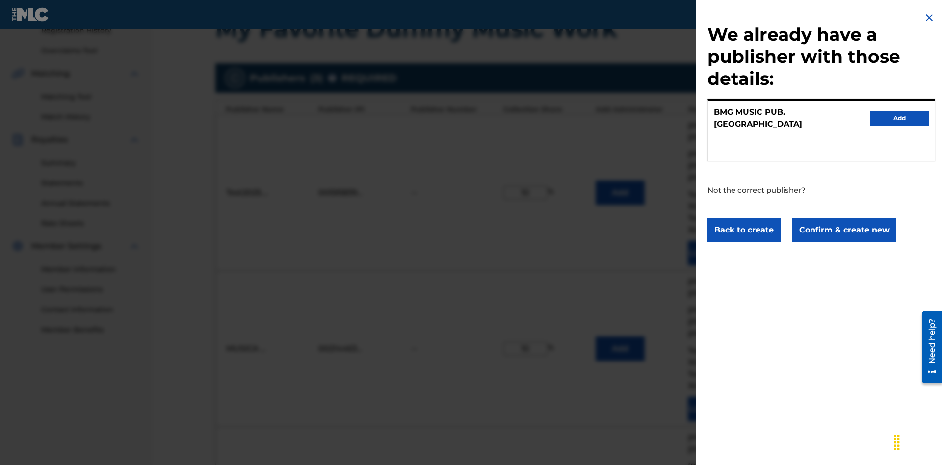
click at [843, 221] on button "Confirm & create new" at bounding box center [844, 230] width 104 height 25
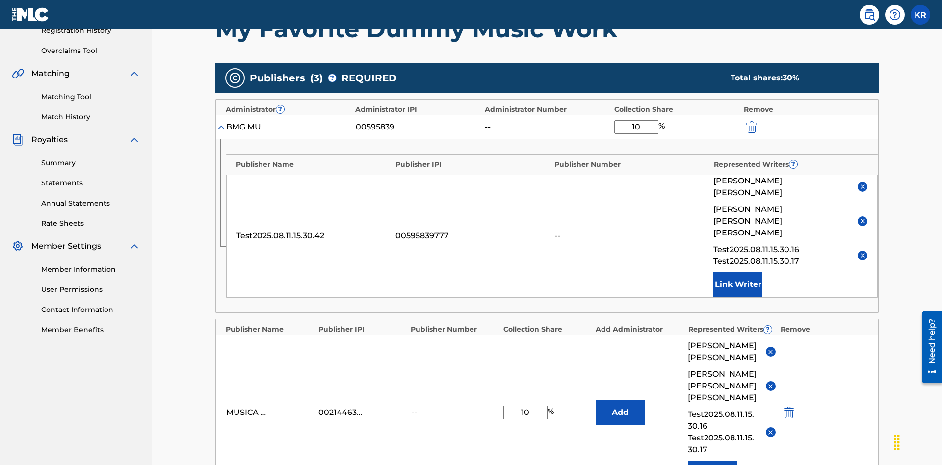
click at [750, 121] on img "submit" at bounding box center [751, 127] width 11 height 12
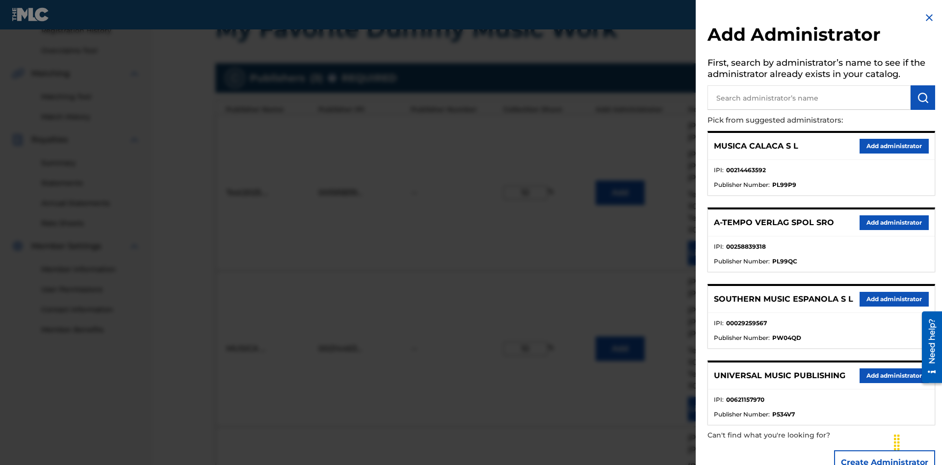
click at [809, 98] on input "text" at bounding box center [808, 97] width 203 height 25
type input "Test2025.08.11.15.33.03"
click at [923, 98] on img "submit" at bounding box center [923, 98] width 12 height 12
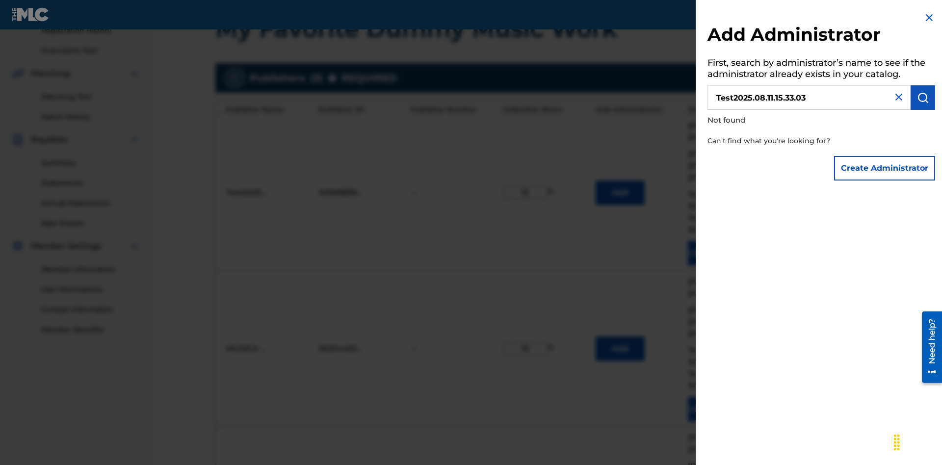
click at [885, 168] on button "Create Administrator" at bounding box center [884, 168] width 101 height 25
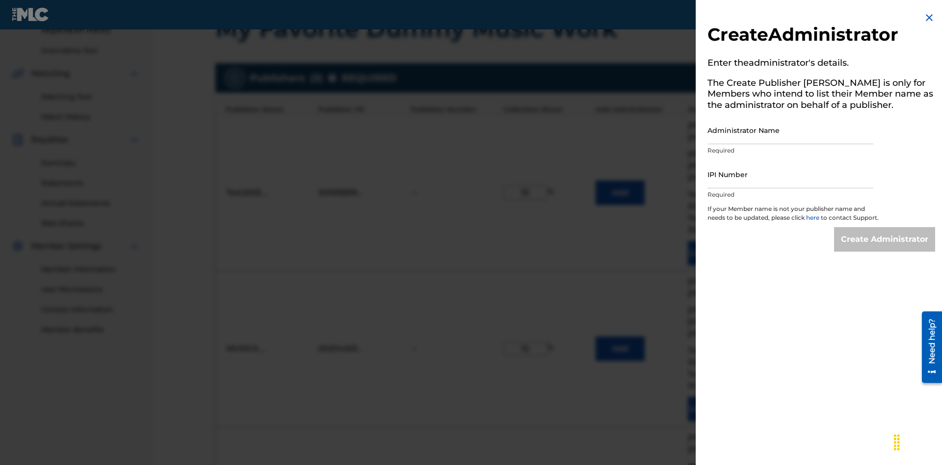
click at [790, 130] on input "Administrator Name" at bounding box center [790, 130] width 166 height 28
click at [790, 174] on input "IPI Number" at bounding box center [790, 174] width 166 height 28
click at [885, 248] on input "Create Administrator" at bounding box center [884, 239] width 101 height 25
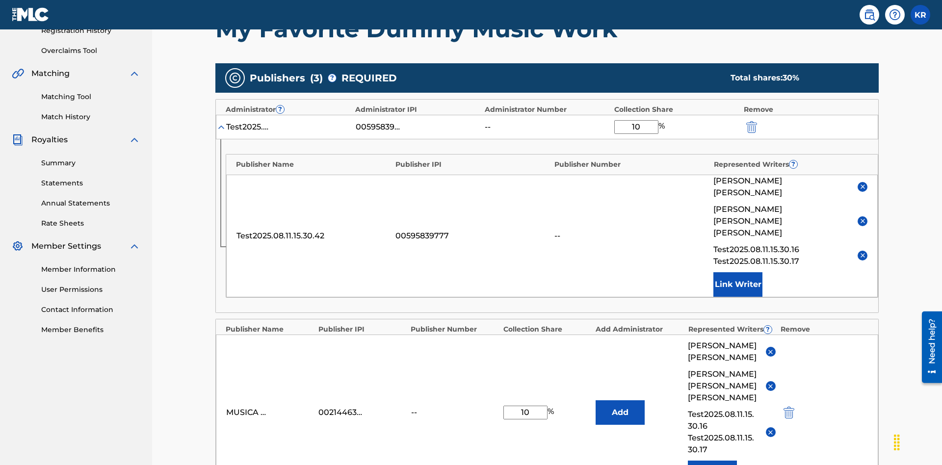
click at [750, 121] on img "submit" at bounding box center [751, 127] width 11 height 12
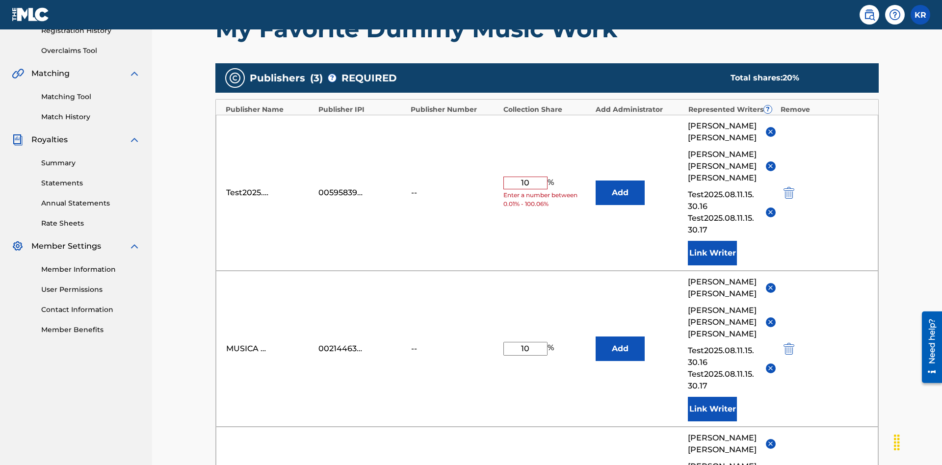
type input "10"
click at [620, 180] on button "Add" at bounding box center [619, 192] width 49 height 25
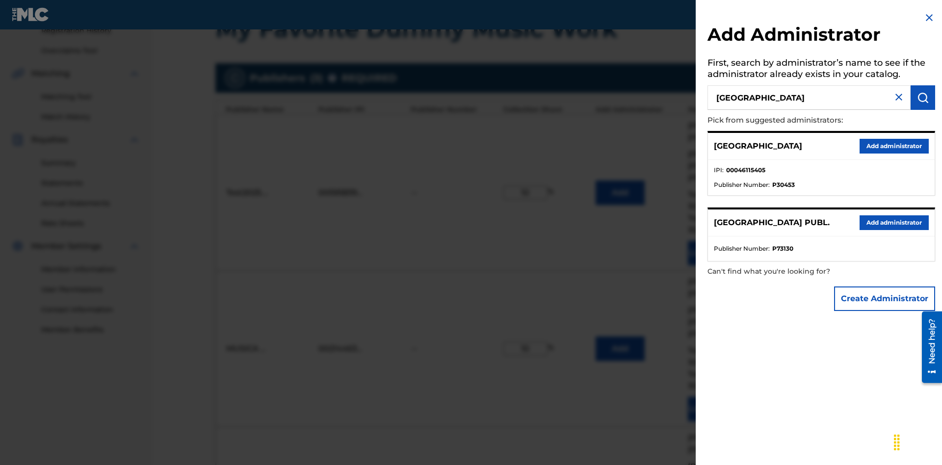
click at [893, 146] on button "Add administrator" at bounding box center [893, 146] width 69 height 15
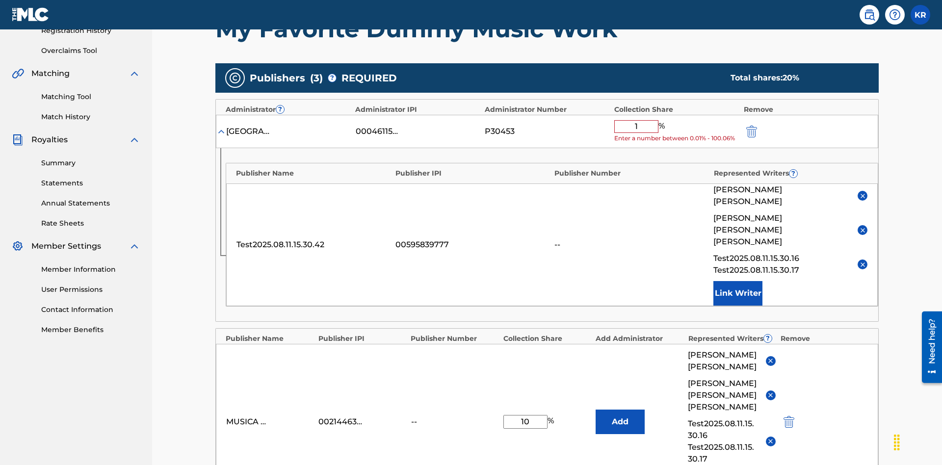
type input "10"
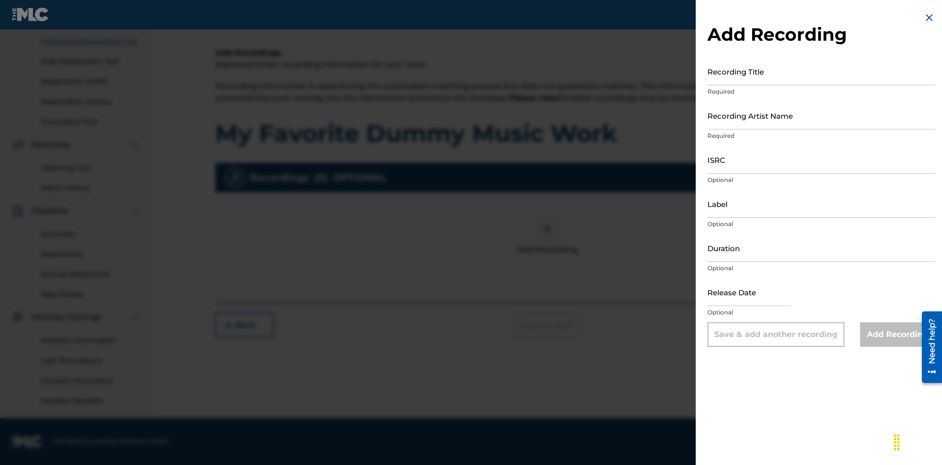
click at [821, 71] on input "Recording Title" at bounding box center [821, 71] width 228 height 28
type input "Best Song Ever"
click at [821, 115] on input "Recording Artist Name" at bounding box center [821, 116] width 228 height 28
type input "[PERSON_NAME]"
click at [821, 159] on input "ISRC" at bounding box center [821, 160] width 228 height 28
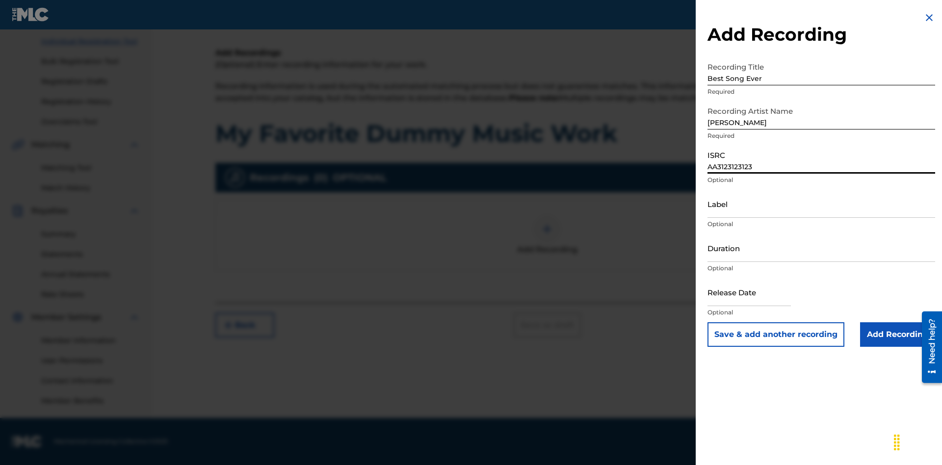
type input "AA3123123123"
click at [821, 204] on input "Label" at bounding box center [821, 204] width 228 height 28
type input "The Label"
click at [821, 248] on input "Duration" at bounding box center [821, 248] width 228 height 28
type input "1"
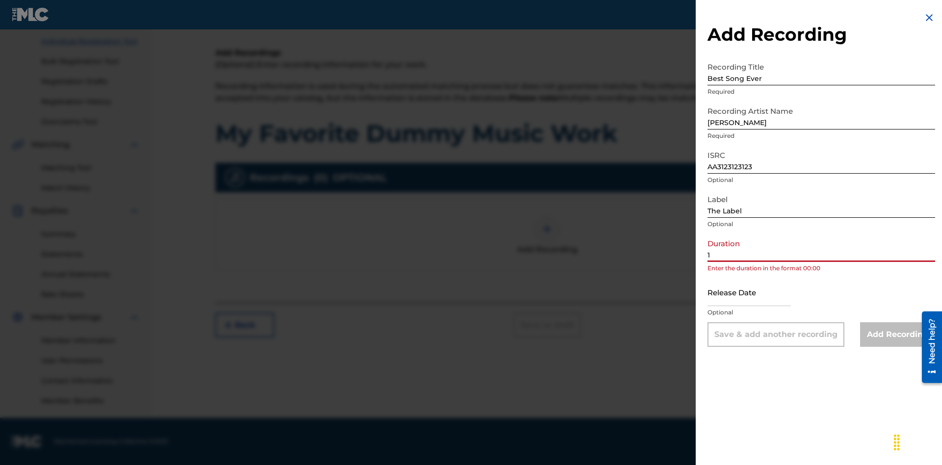
click at [821, 248] on input "1" at bounding box center [821, 248] width 228 height 28
click at [757, 293] on input "text" at bounding box center [748, 292] width 83 height 28
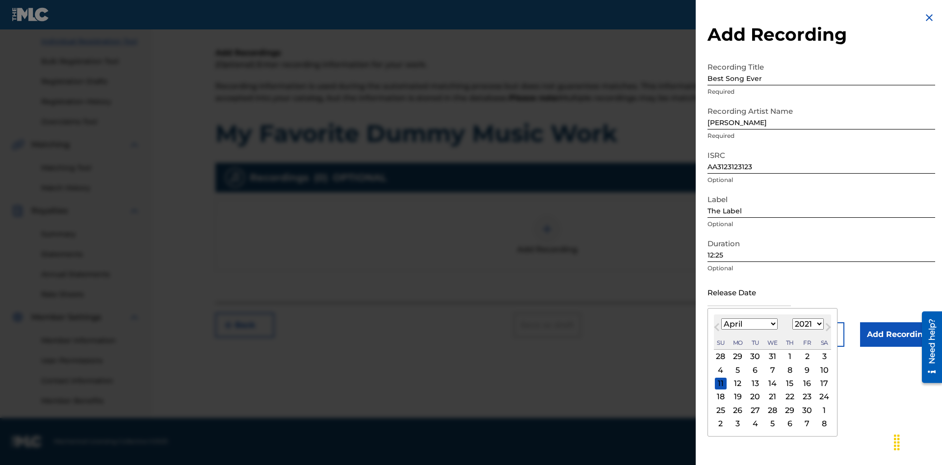
click at [806, 324] on select "1900 1901 1902 1903 1904 1905 1906 1907 1908 1909 1910 1911 1912 1913 1914 1915…" at bounding box center [807, 323] width 31 height 11
click at [788, 357] on div "1" at bounding box center [790, 357] width 12 height 12
click at [897, 334] on input "Add Recording" at bounding box center [897, 334] width 75 height 25
click at [547, 244] on div at bounding box center [546, 228] width 29 height 29
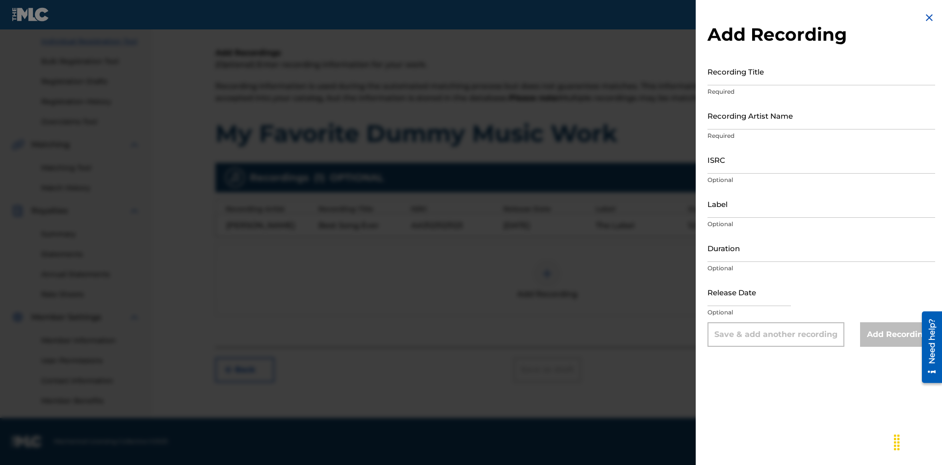
click at [821, 71] on input "Recording Title" at bounding box center [821, 71] width 228 height 28
type input "Even Better song"
click at [821, 115] on input "Recording Artist Name" at bounding box center [821, 116] width 228 height 28
type input "[PERSON_NAME]"
click at [821, 159] on input "ISRC" at bounding box center [821, 160] width 228 height 28
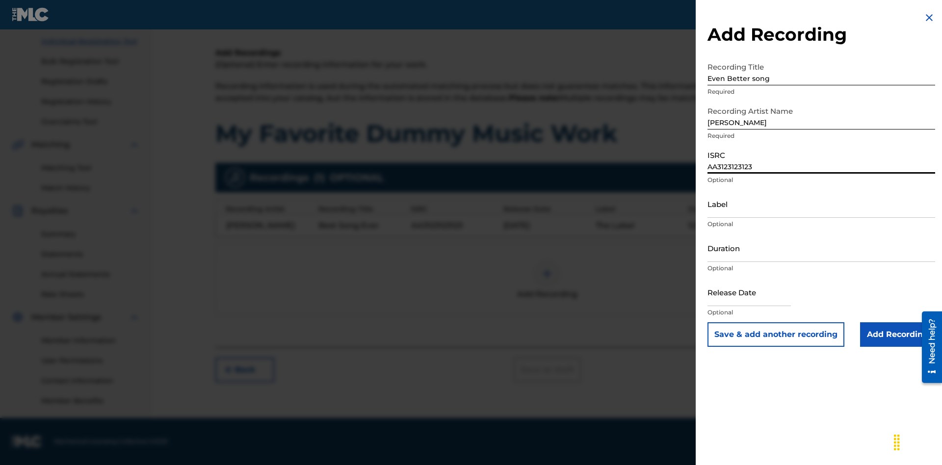
type input "AA3123123123"
click at [821, 204] on input "Label" at bounding box center [821, 204] width 228 height 28
type input "New Label"
click at [821, 248] on input "Duration" at bounding box center [821, 248] width 228 height 28
type input "1"
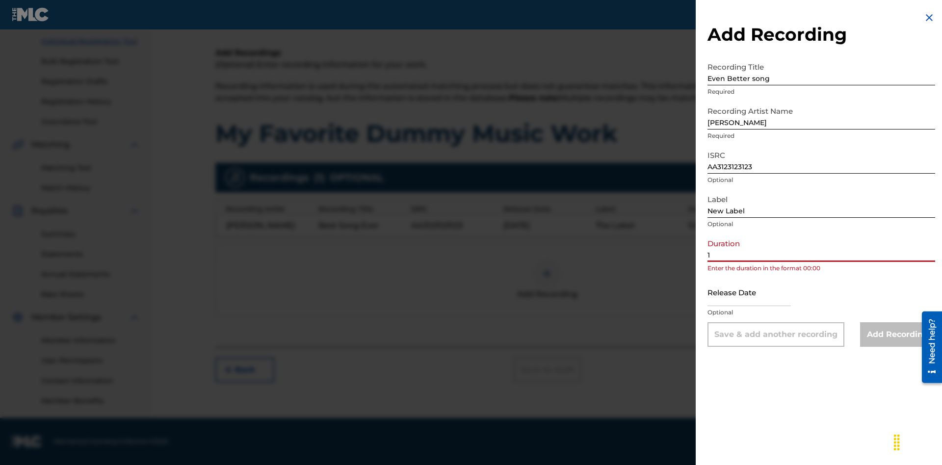
click at [821, 248] on input "1" at bounding box center [821, 248] width 228 height 28
click at [757, 293] on input "text" at bounding box center [748, 292] width 83 height 28
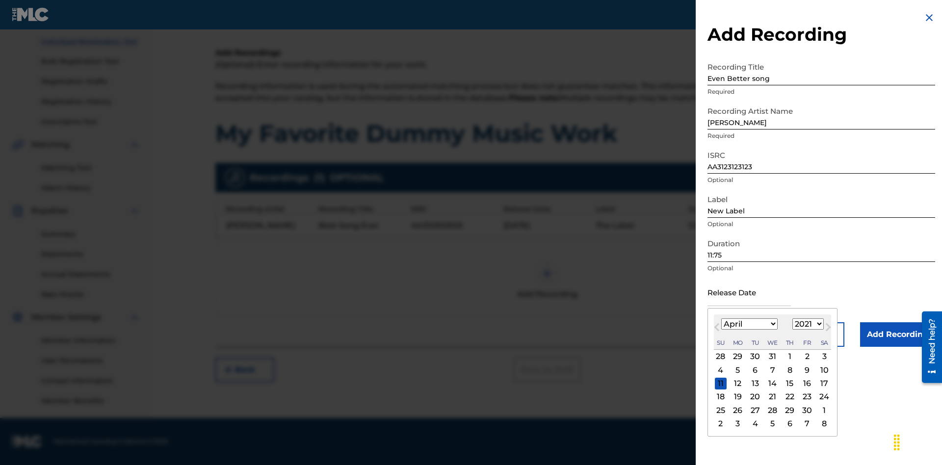
click at [788, 357] on div "1" at bounding box center [790, 357] width 12 height 12
click at [897, 334] on input "Add Recording" at bounding box center [897, 334] width 75 height 25
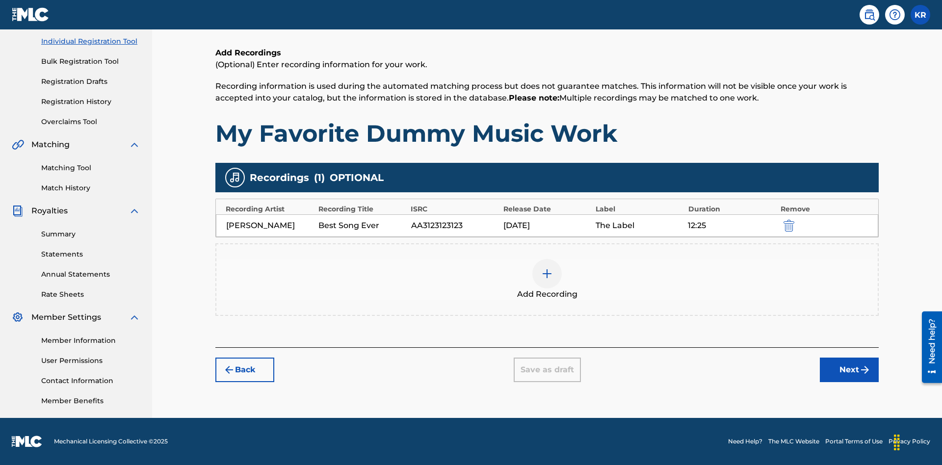
click at [547, 280] on div at bounding box center [546, 273] width 29 height 29
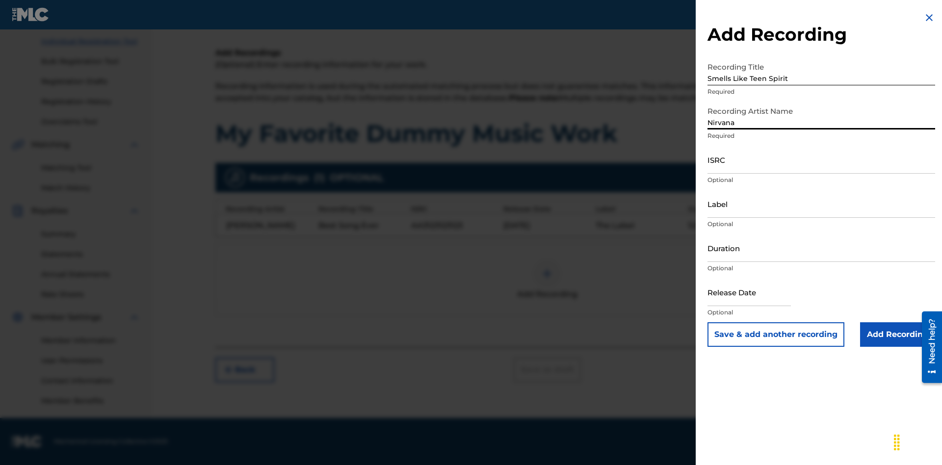
type input "Nirvana"
click at [821, 159] on input "ISRC" at bounding box center [821, 160] width 228 height 28
type input "AA3123123123"
click at [821, 204] on input "Label" at bounding box center [821, 204] width 228 height 28
type input "The Label"
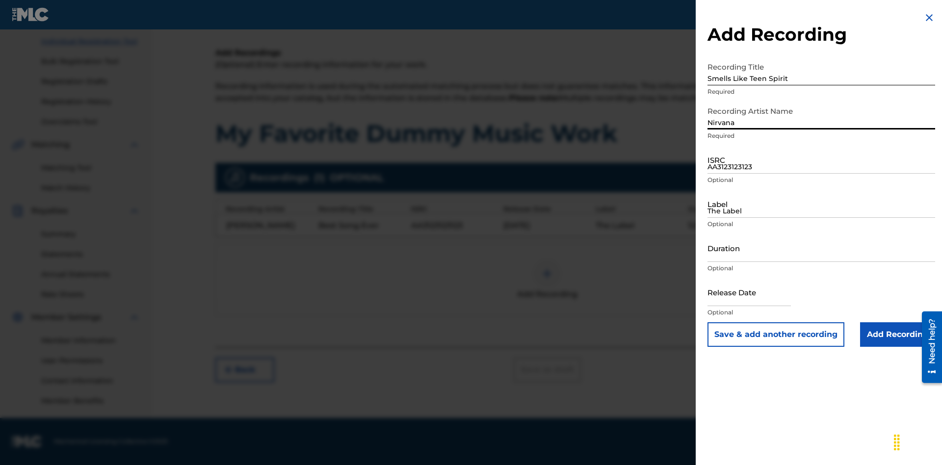
click at [821, 248] on input "Duration" at bounding box center [821, 248] width 228 height 28
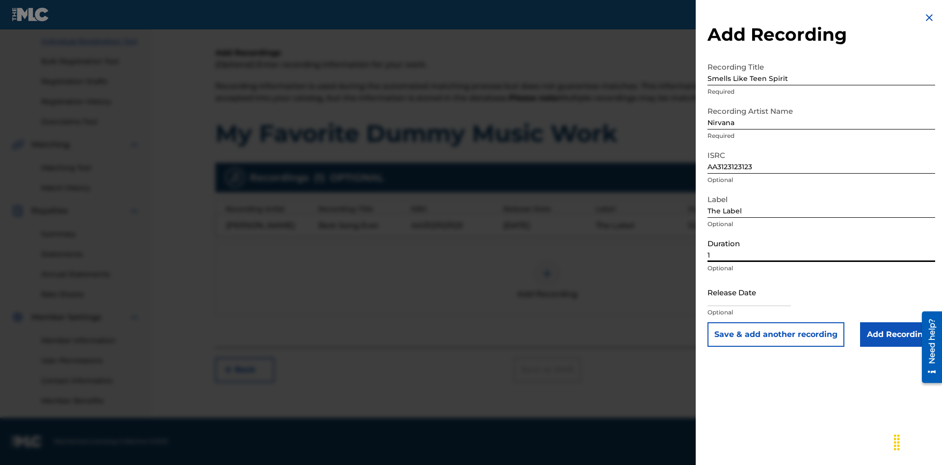
click at [821, 248] on input "1" at bounding box center [821, 248] width 228 height 28
type input "12:25"
click at [757, 293] on input "text" at bounding box center [748, 292] width 83 height 28
select select "3"
select select "2021"
